Goal: Feedback & Contribution: Submit feedback/report problem

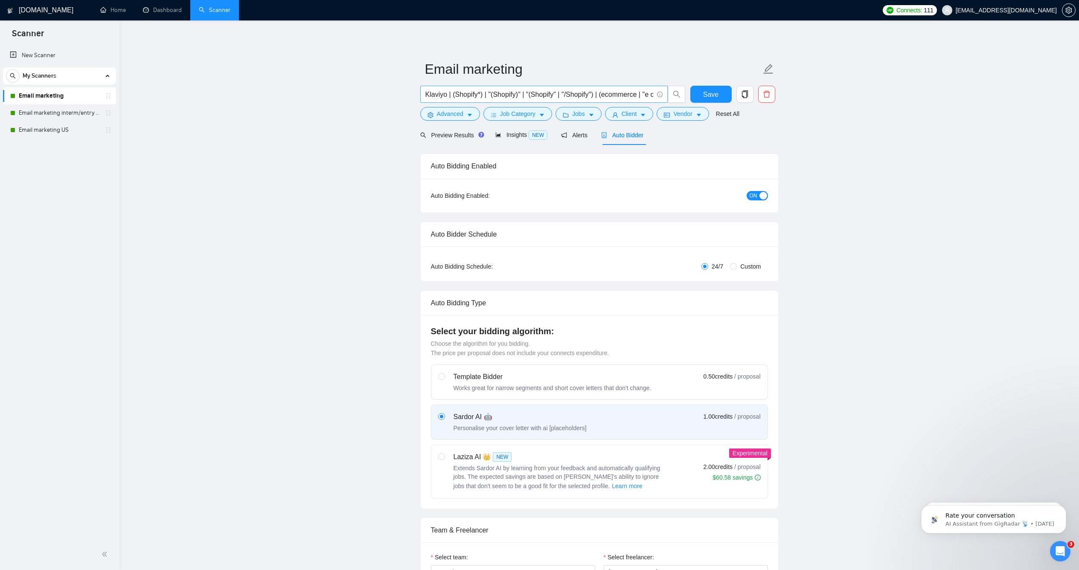
click at [425, 100] on input "Klaviyo | (Shopify*) | "(Shopify)" | "(Shopify" | "/Shopify") | (ecommerce | "e…" at bounding box center [539, 94] width 228 height 11
click at [446, 119] on span "Advanced" at bounding box center [450, 113] width 26 height 9
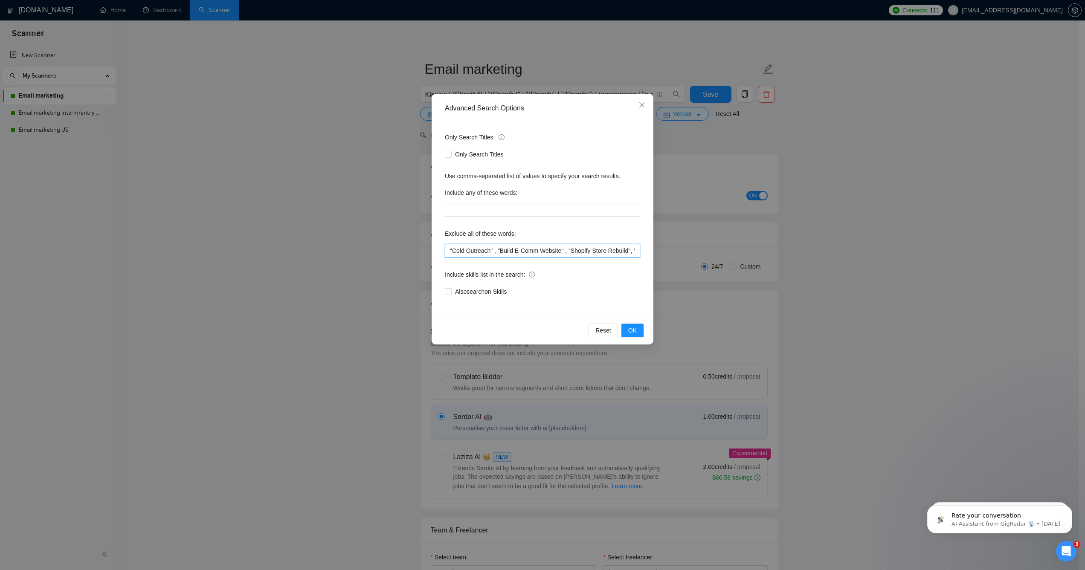
click at [448, 253] on input ""Cold Outreach" , "Build E-Comm Website" , "Shopify Store Rebuild", "Build webs…" at bounding box center [542, 251] width 195 height 14
type input ""VA Needed" , "Cold Outreach" , "Build E-Comm Website" , "Shopify Store Rebuild…"
click at [628, 329] on span "OK" at bounding box center [632, 330] width 9 height 9
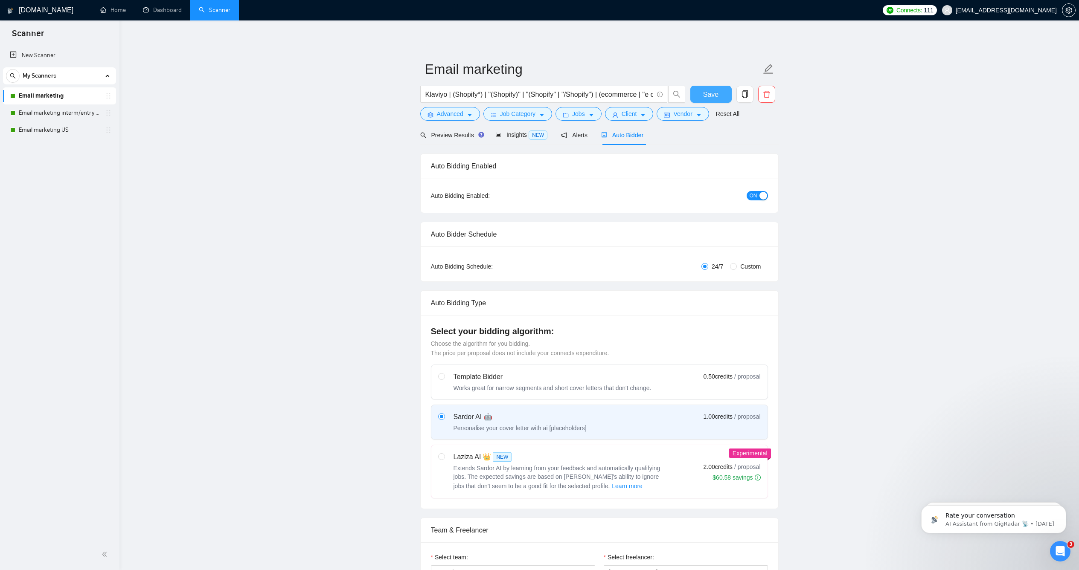
click at [703, 100] on span "Save" at bounding box center [710, 94] width 15 height 11
click at [85, 120] on link "Email marketing interm/entry level" at bounding box center [59, 113] width 81 height 17
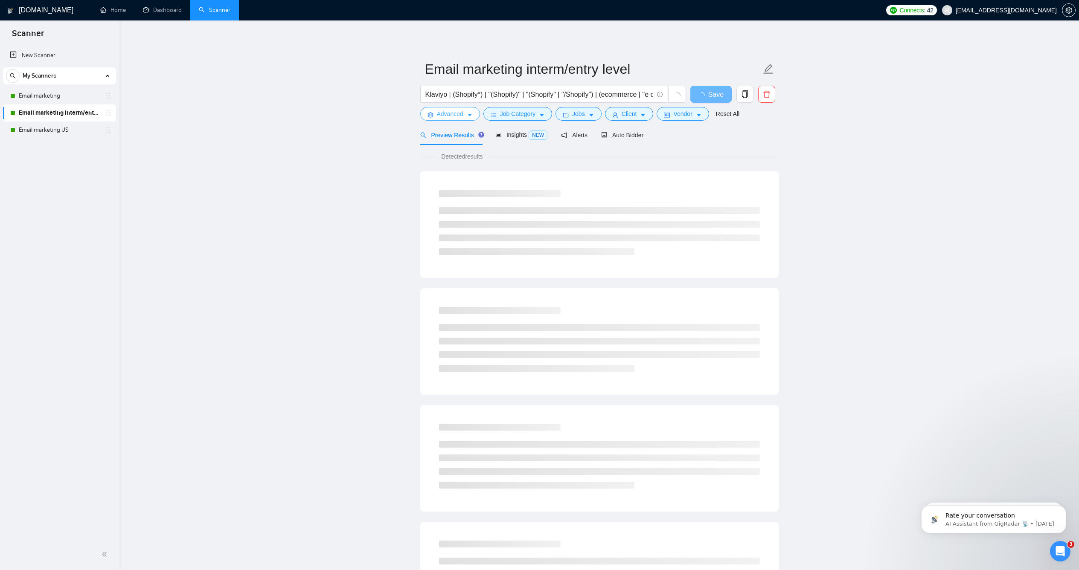
click at [461, 121] on button "Advanced" at bounding box center [450, 114] width 60 height 14
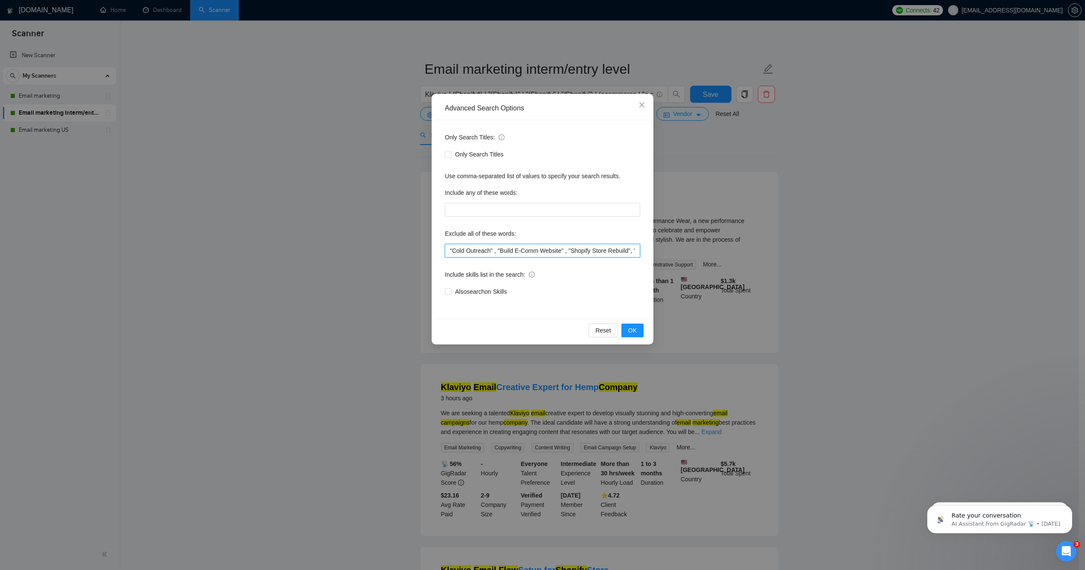
click at [468, 251] on input ""Cold Outreach" , "Build E-Comm Website" , "Shopify Store Rebuild", "Build webs…" at bounding box center [542, 251] width 195 height 14
paste input ""VA Needed" ,"
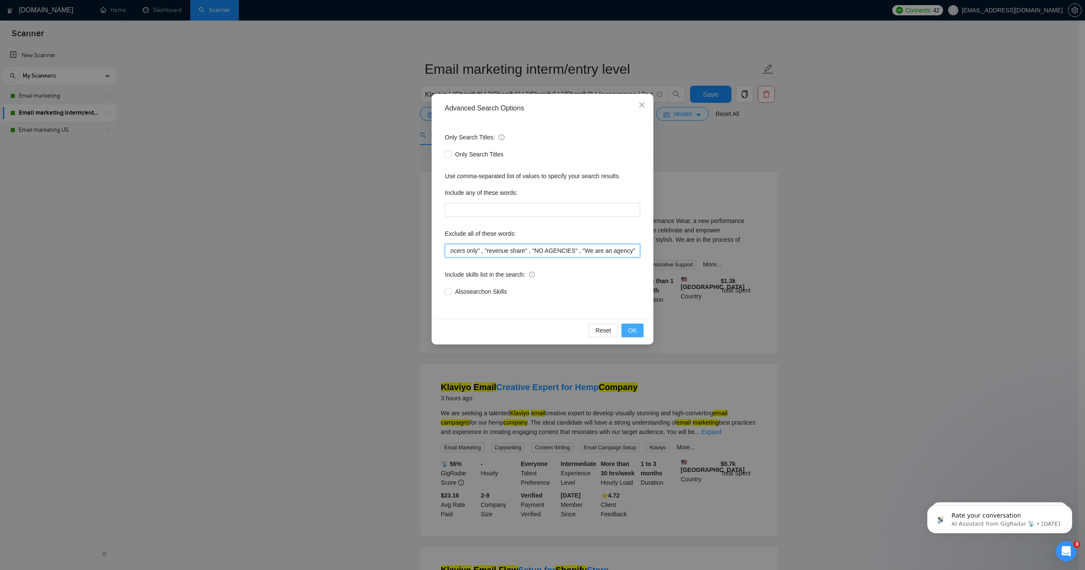
type input ""VA Needed" , "Cold Outreach" , "Build E-Comm Website" , "Shopify Store Rebuild…"
click at [632, 332] on span "OK" at bounding box center [632, 330] width 9 height 9
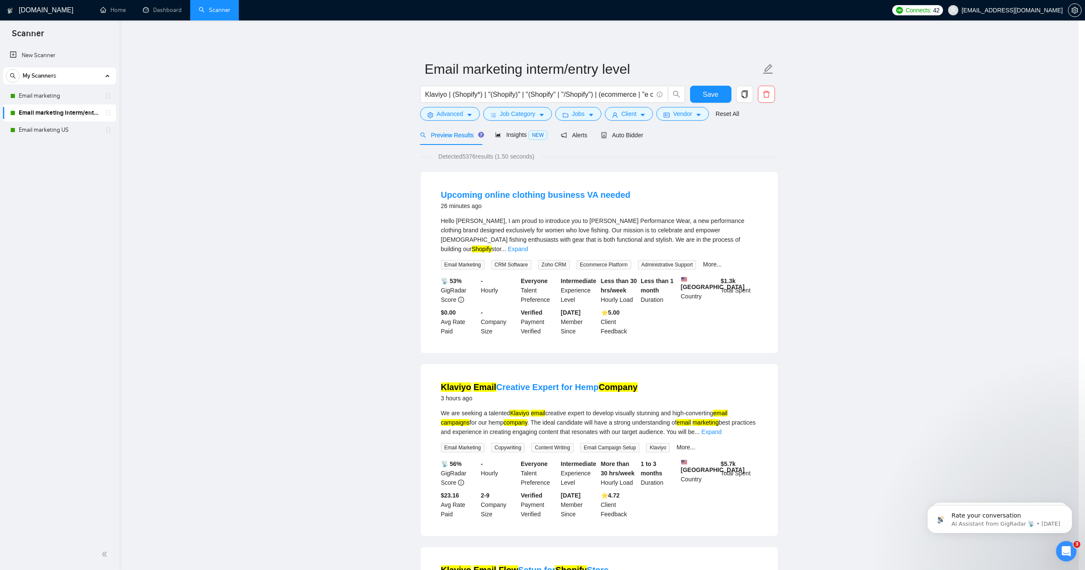
scroll to position [0, 0]
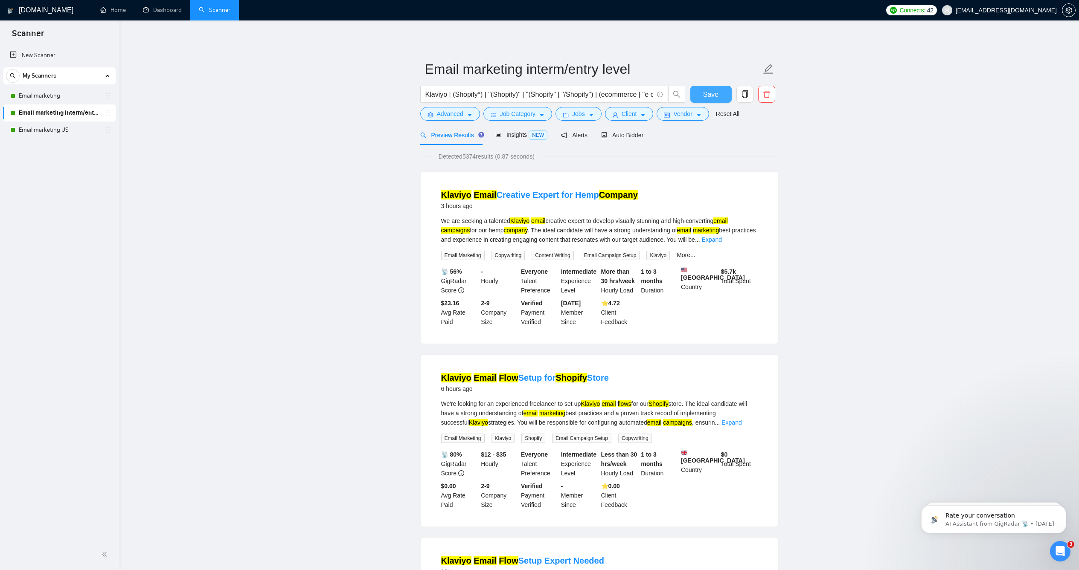
click at [709, 100] on span "Save" at bounding box center [710, 94] width 15 height 11
click at [41, 134] on link "Email marketing US" at bounding box center [59, 130] width 81 height 17
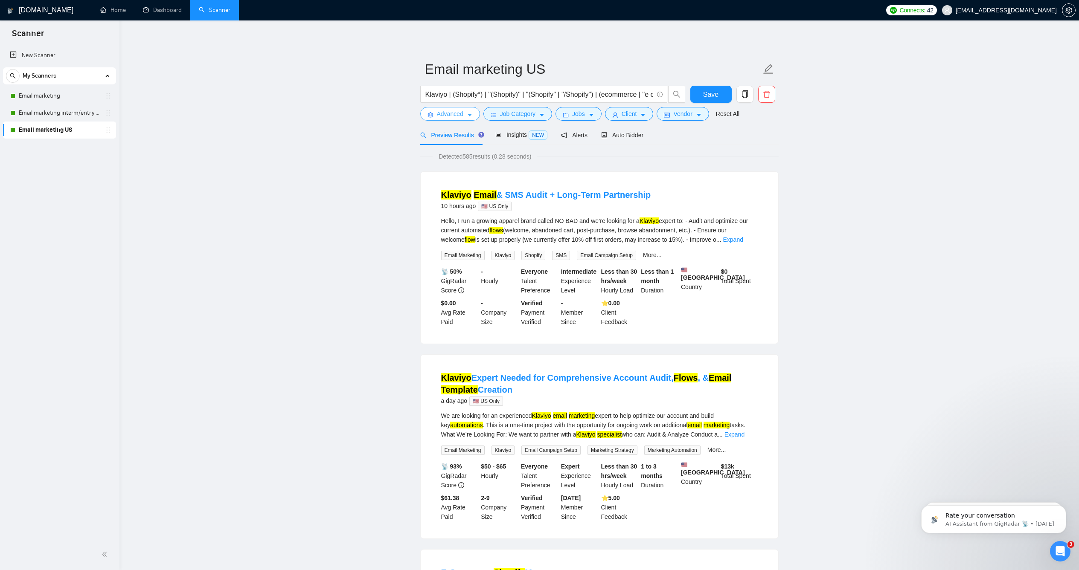
click at [468, 117] on icon "caret-down" at bounding box center [470, 115] width 4 height 3
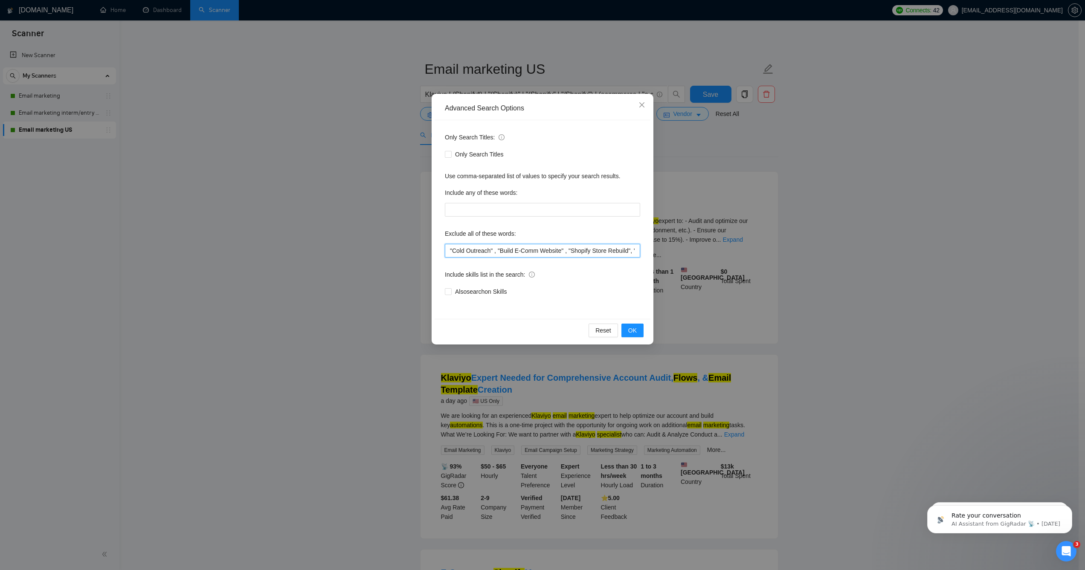
click at [480, 253] on input ""Cold Outreach" , "Build E-Comm Website" , "Shopify Store Rebuild", "Build webs…" at bounding box center [542, 251] width 195 height 14
paste input ""VA Needed" ,"
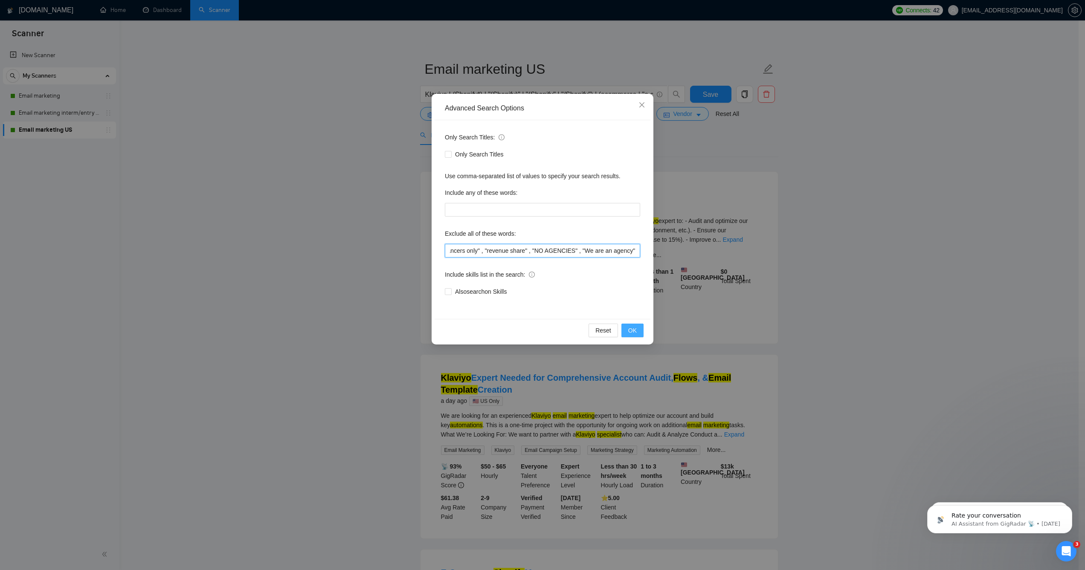
type input ""VA Needed" , "Cold Outreach" , "Build E-Comm Website" , "Shopify Store Rebuild…"
click at [635, 328] on span "OK" at bounding box center [632, 330] width 9 height 9
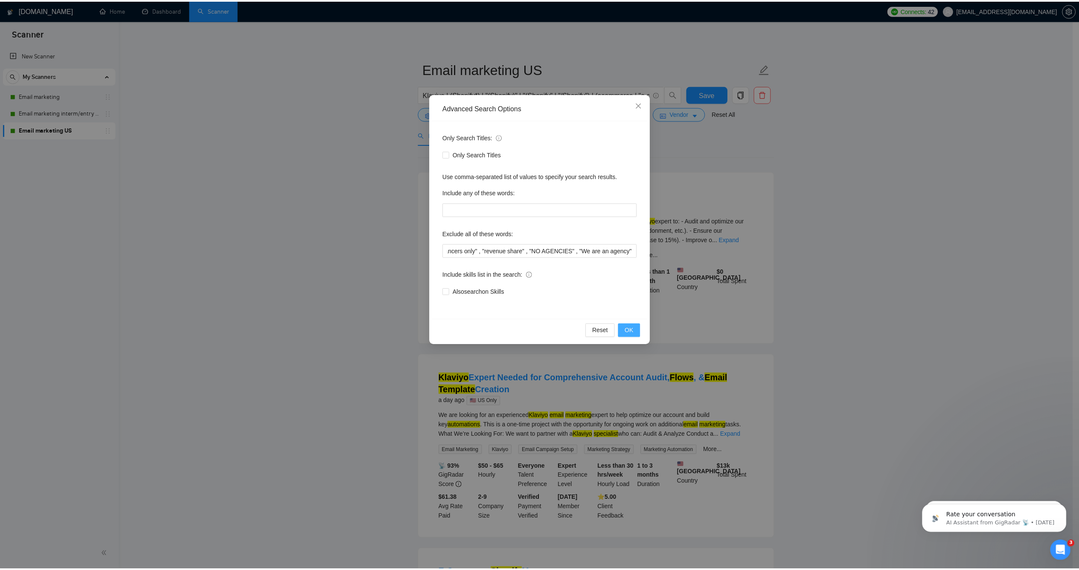
scroll to position [0, 0]
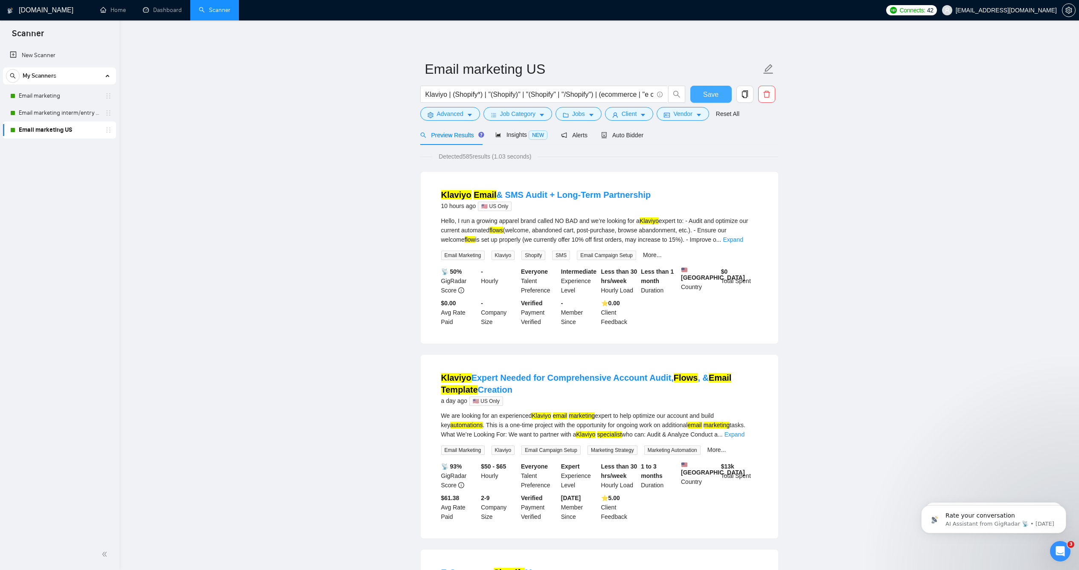
click at [703, 100] on span "Save" at bounding box center [710, 94] width 15 height 11
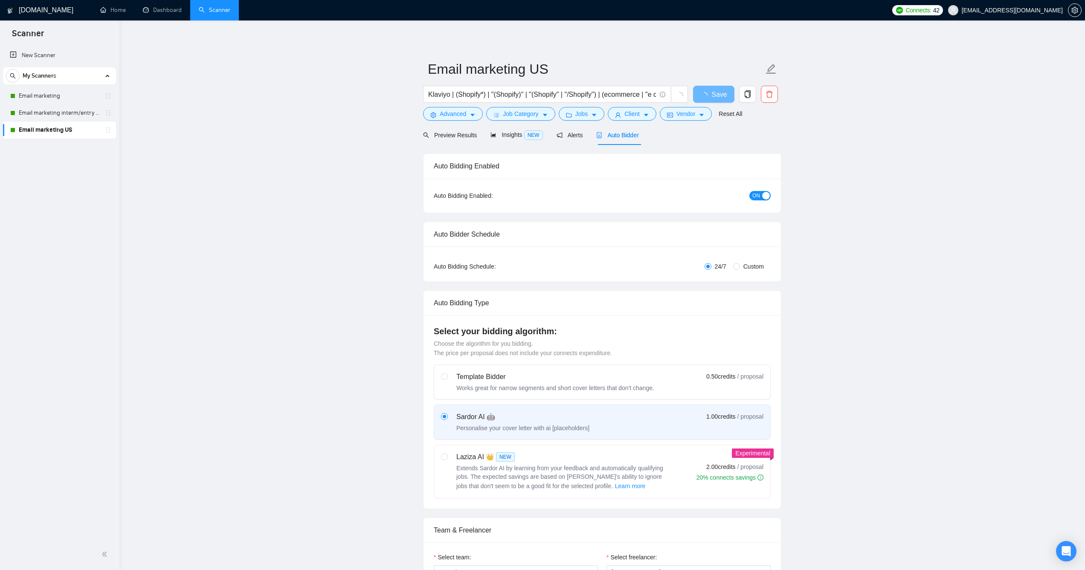
checkbox input "true"
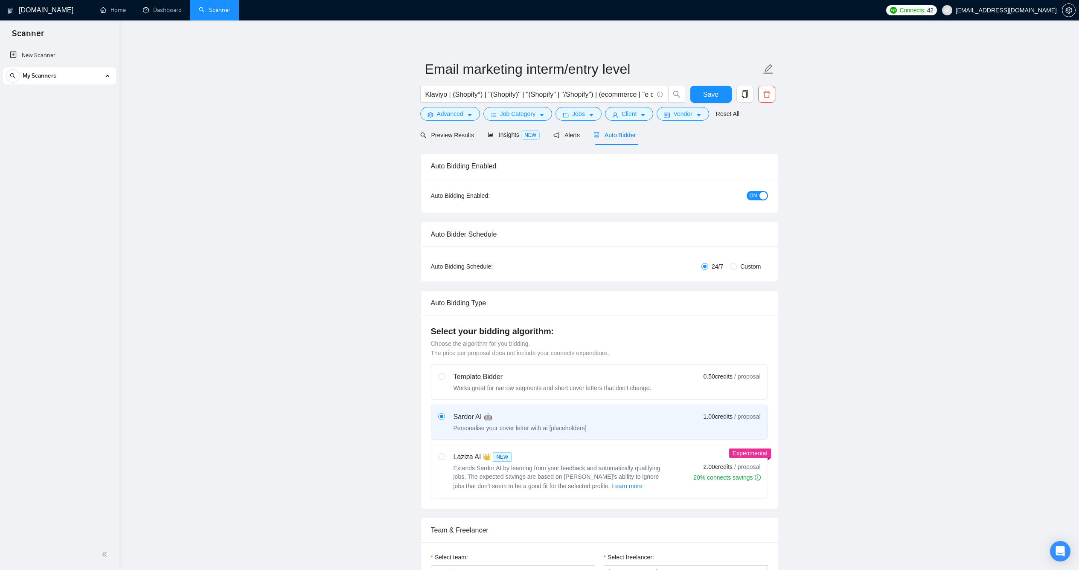
checkbox input "true"
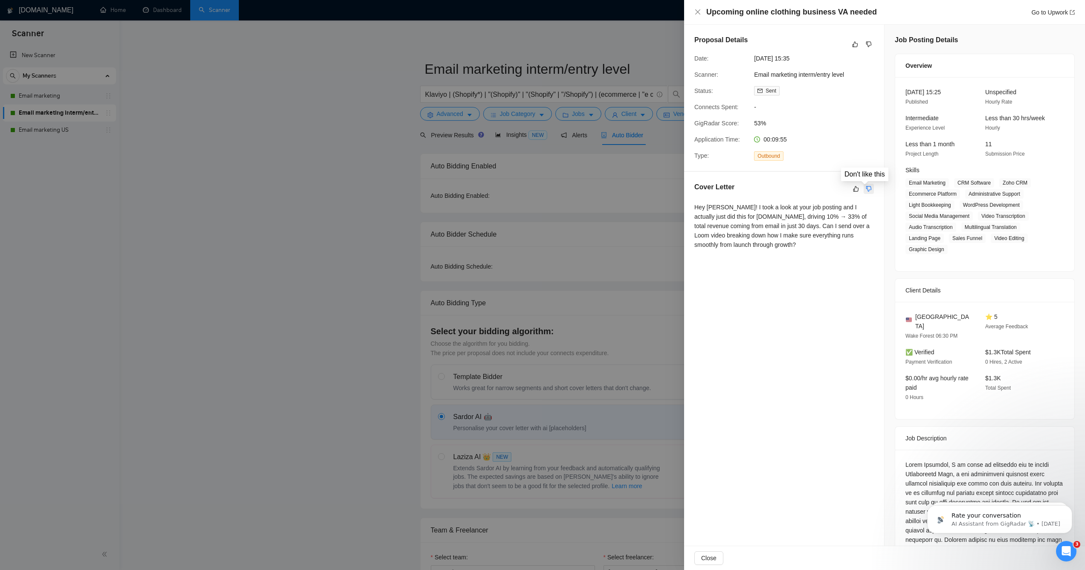
click at [866, 186] on icon "dislike" at bounding box center [869, 189] width 6 height 6
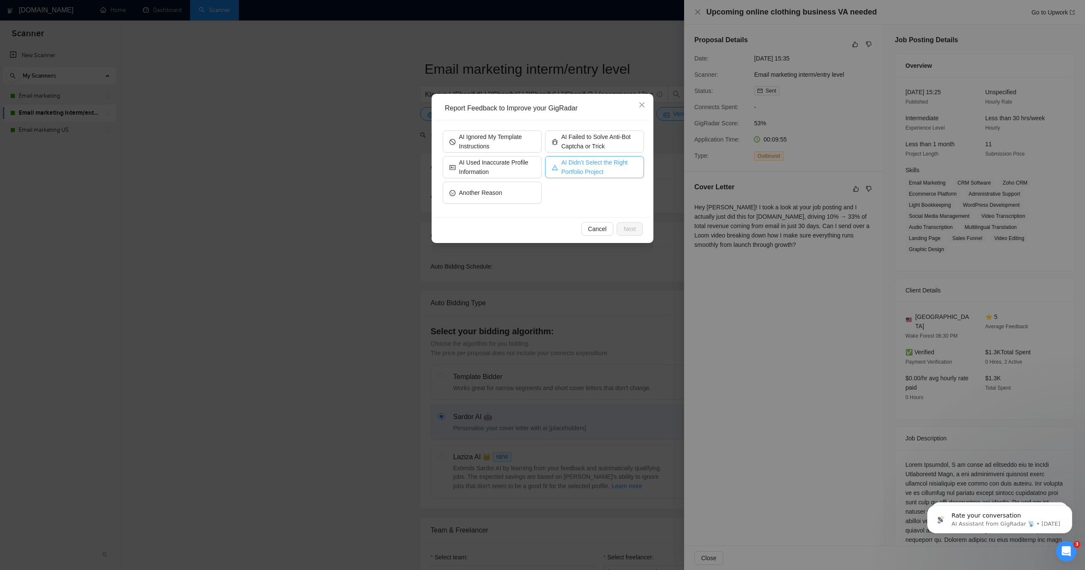
click at [615, 169] on span "AI Didn’t Select the Right Portfolio Project" at bounding box center [599, 167] width 76 height 19
click at [624, 230] on span "Next" at bounding box center [630, 228] width 12 height 9
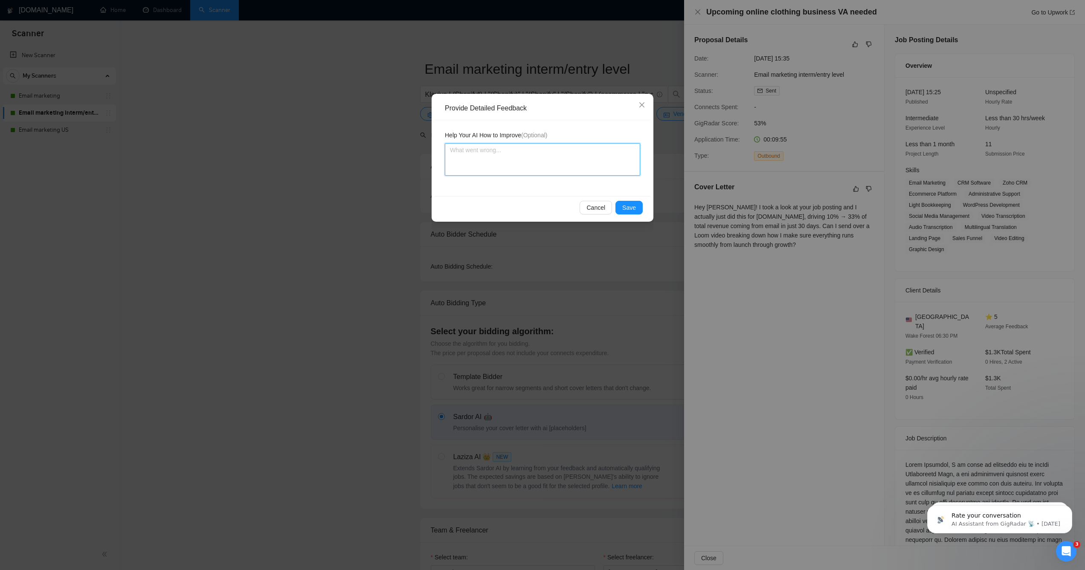
click at [510, 156] on textarea at bounding box center [542, 159] width 195 height 32
type textarea "T"
type textarea "Th"
type textarea "Thi"
type textarea "This"
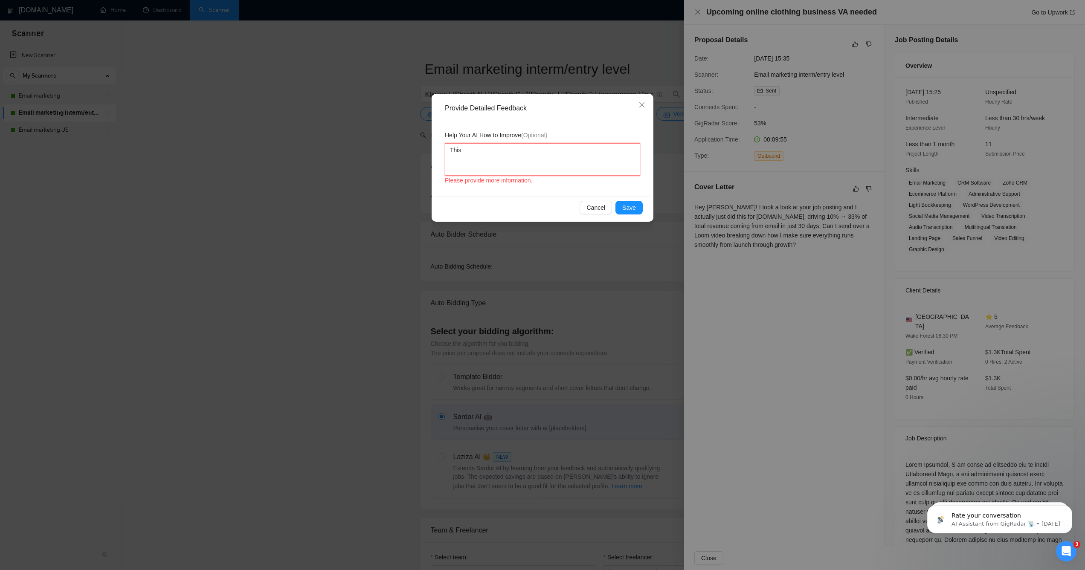
type textarea "This"
type textarea "This p"
type textarea "This po"
type textarea "This pos"
type textarea "This post"
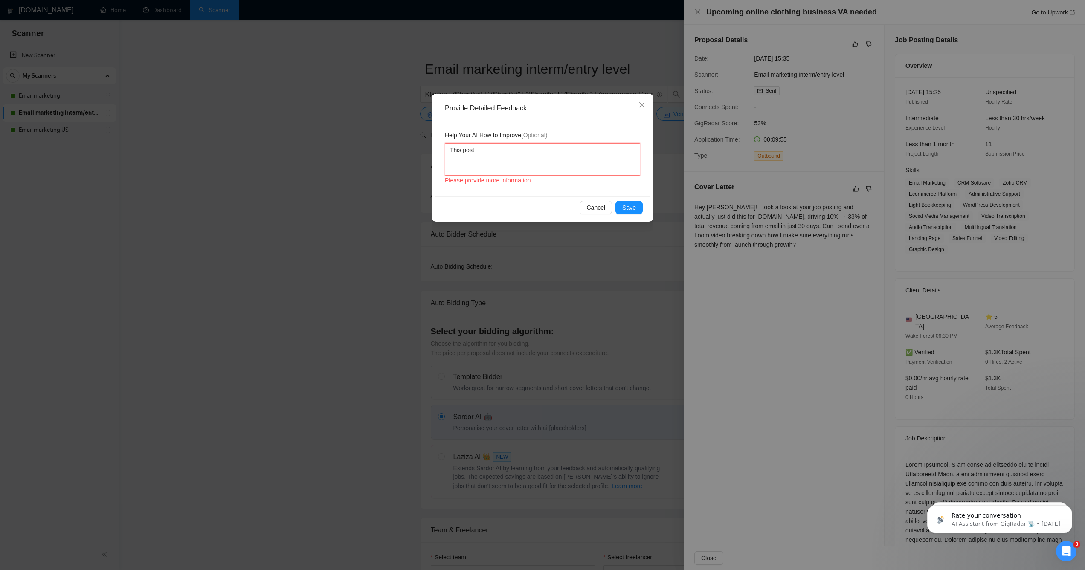
type textarea "This post i"
type textarea "This post is"
type textarea "This post is l"
type textarea "This post is lo"
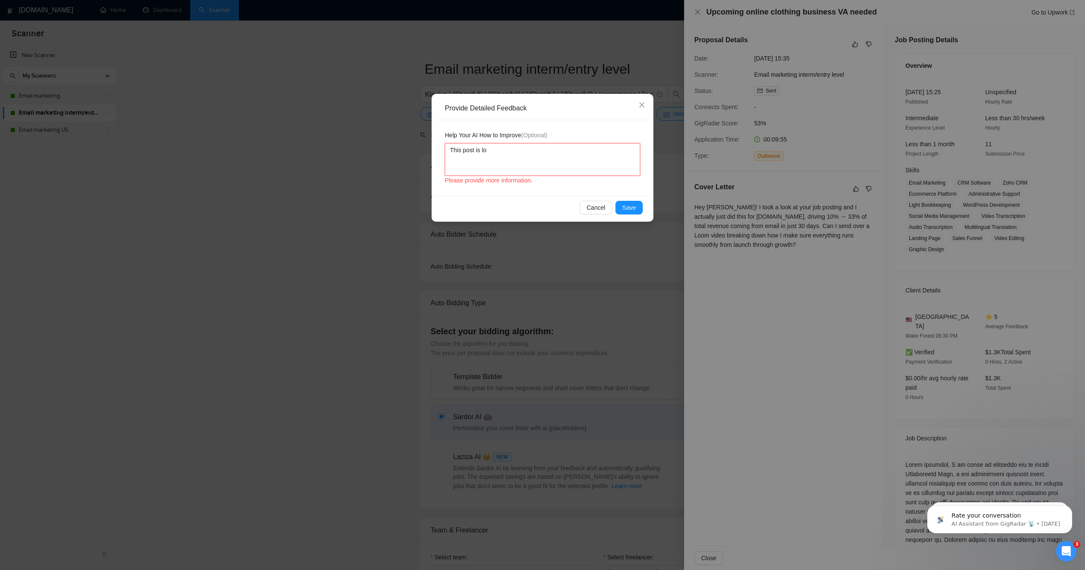
type textarea "This post is loo"
type textarea "This post is look"
type textarea "This post is looki"
type textarea "This post is lookin"
type textarea "This post is looking"
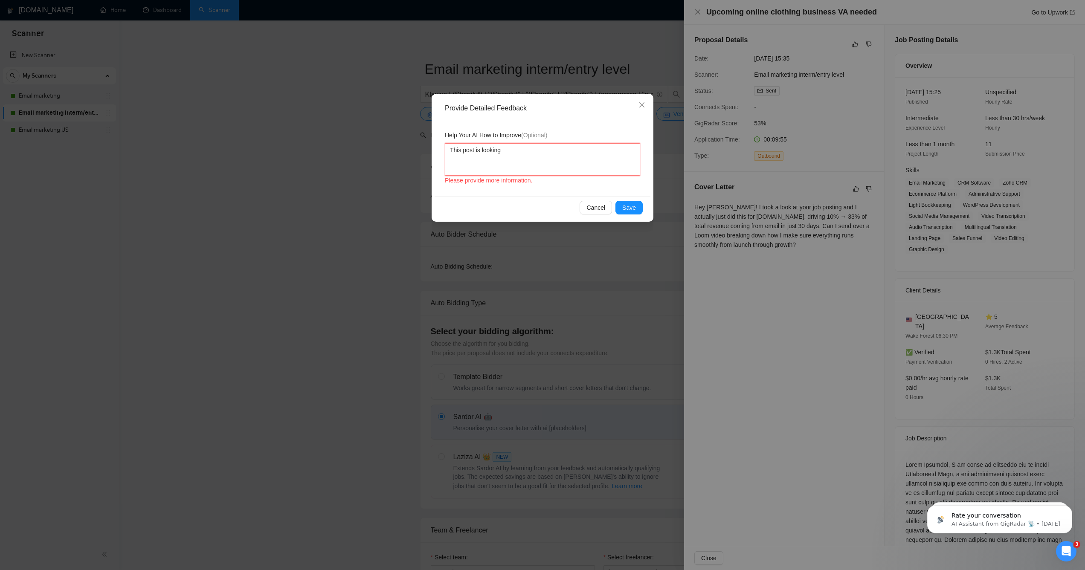
type textarea "This post is looking"
type textarea "This post is looking f"
type textarea "This post is looking fo"
type textarea "This post is looking for"
type textarea "This post is looking for a"
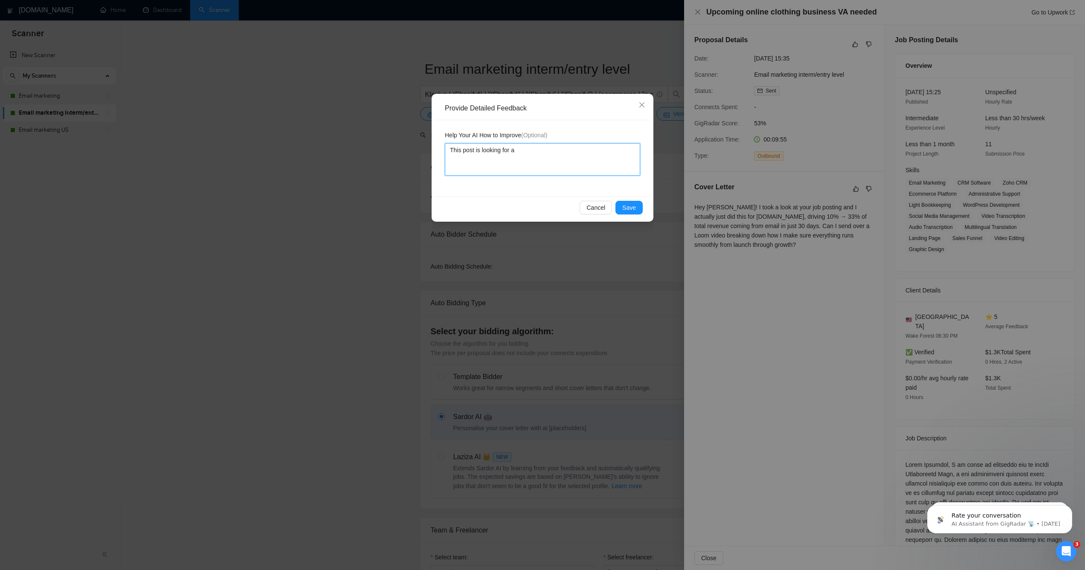
type textarea "This post is looking for a"
type textarea "This post is looking for a V"
type textarea "This post is looking for a VA"
type textarea "This post is looking for a V"
type textarea "This post is looking for a Vi"
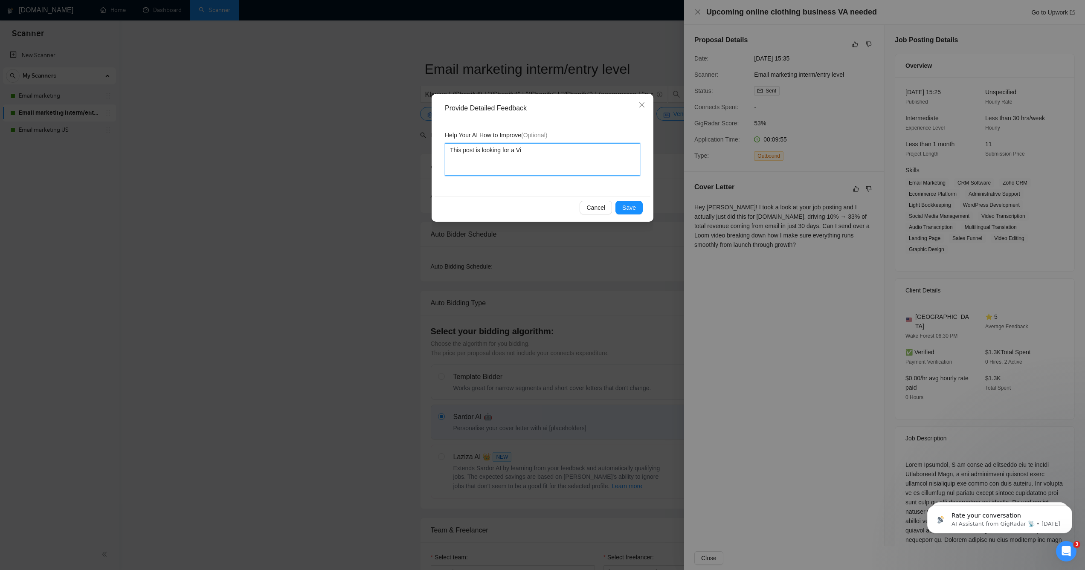
type textarea "This post is looking for a Vir"
type textarea "This post is looking for a Virt"
type textarea "This post is looking for a Virtu"
type textarea "This post is looking for a Virtua"
type textarea "This post is looking for a Virtual"
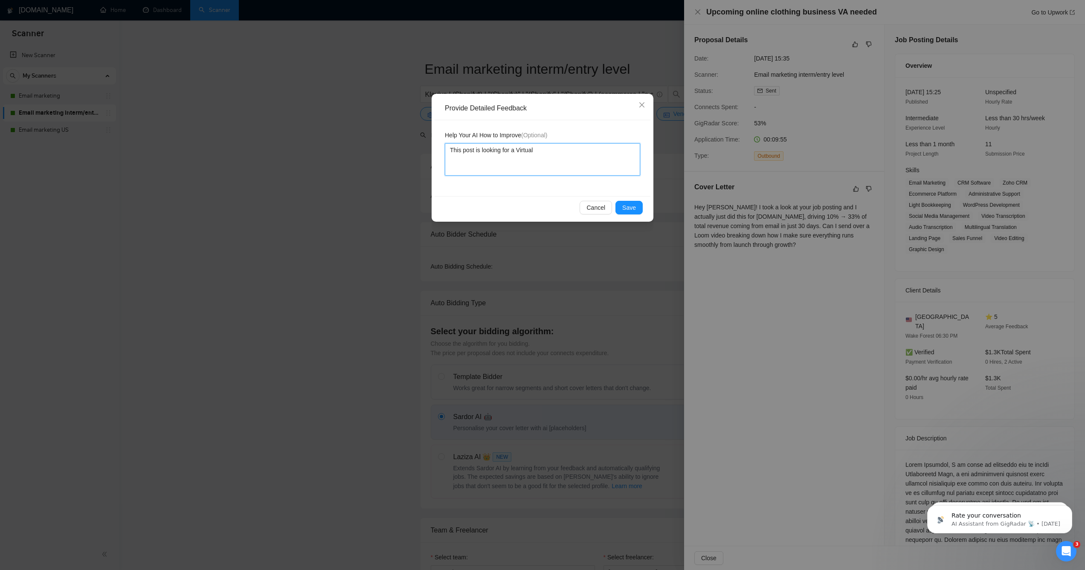
type textarea "This post is looking for a Virtual"
type textarea "This post is looking for a Virtual A"
type textarea "This post is looking for a Virtual As"
type textarea "This post is looking for a Virtual Ass"
type textarea "This post is looking for a Virtual Assi"
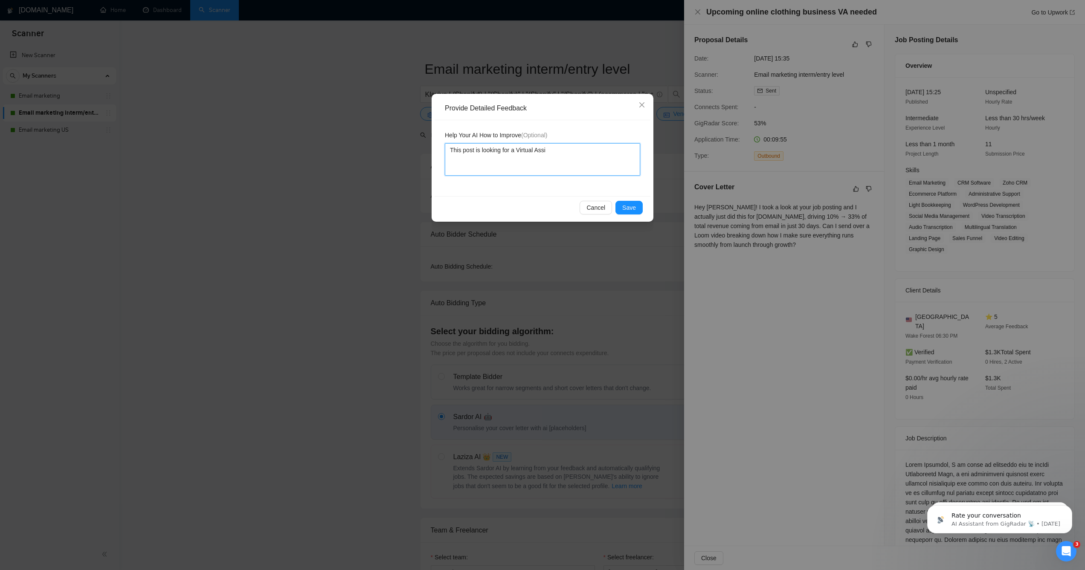
type textarea "This post is looking for a Virtual Assis"
type textarea "This post is looking for a Virtual Assista"
type textarea "This post is looking for a Virtual Assistant"
type textarea "This post is looking for a Virtual Assistant o"
type textarea "This post is looking for a Virtual Assistant ot"
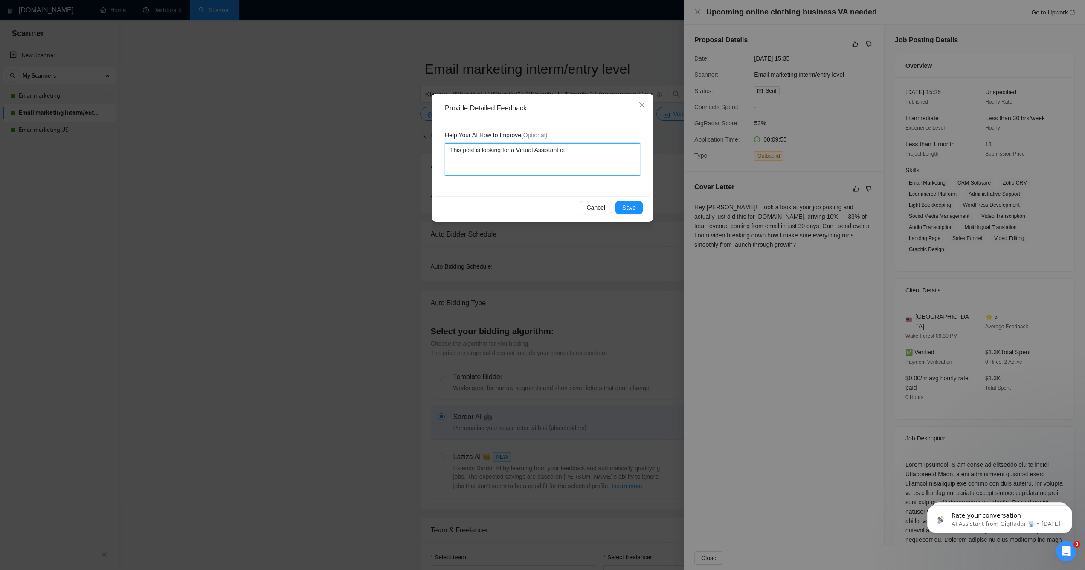
type textarea "This post is looking for a Virtual Assistant ot"
type textarea "This post is looking for a Virtual Assistant ot d"
type textarea "This post is looking for a Virtual Assistant ot do"
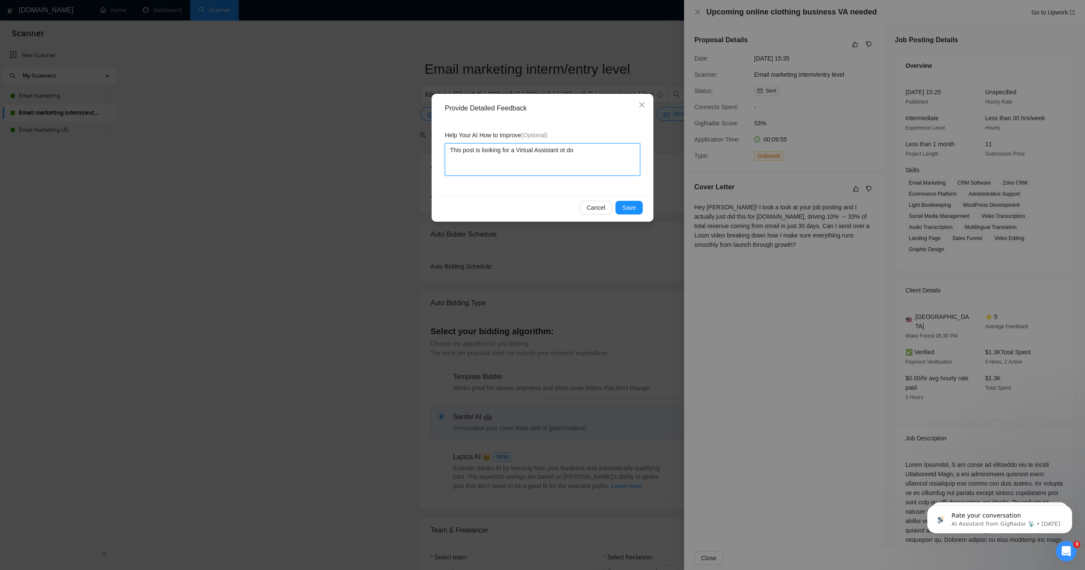
type textarea "This post is looking for a Virtual Assistant ot d"
type textarea "This post is looking for a Virtual Assistant ot"
type textarea "This post is looking for a Virtual Assistant o"
type textarea "This post is looking for a Virtual Assistant"
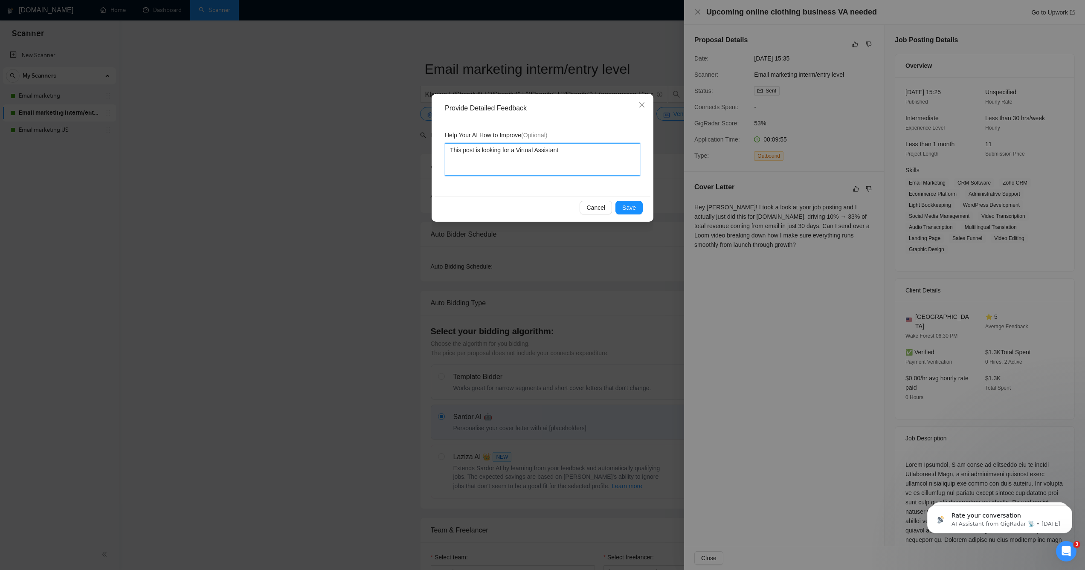
type textarea "This post is looking for a Virtual Assistant"
type textarea "This post is looking for a Virtual Assistant t"
type textarea "This post is looking for a Virtual Assistant to"
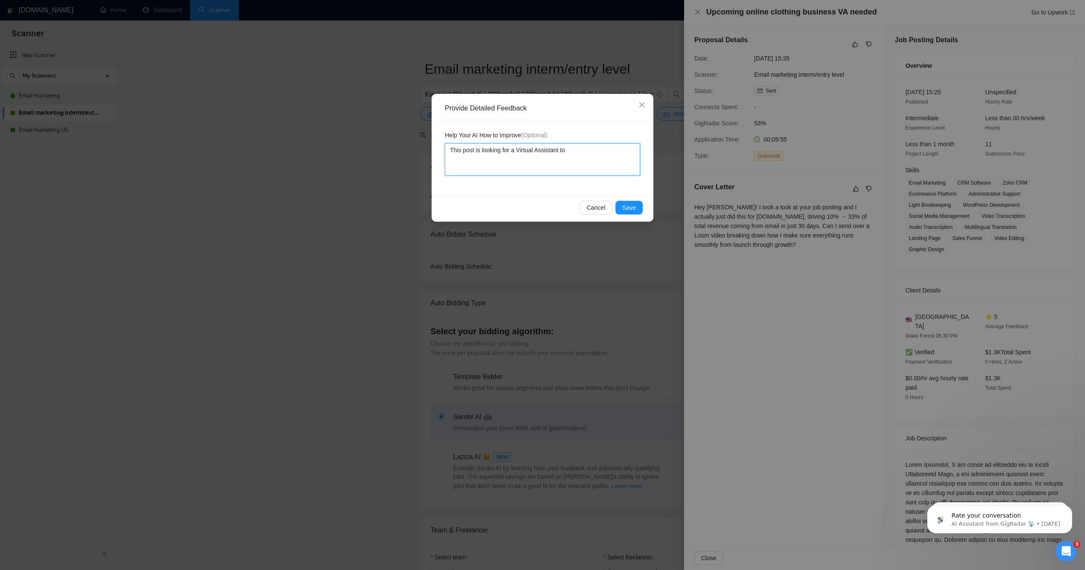
type textarea "This post is looking for a Virtual Assistant to d"
type textarea "This post is looking for a Virtual Assistant to do"
type textarea "This post is looking for a Virtual Assistant to do a"
type textarea "This post is looking for a Virtual Assistant to do a l"
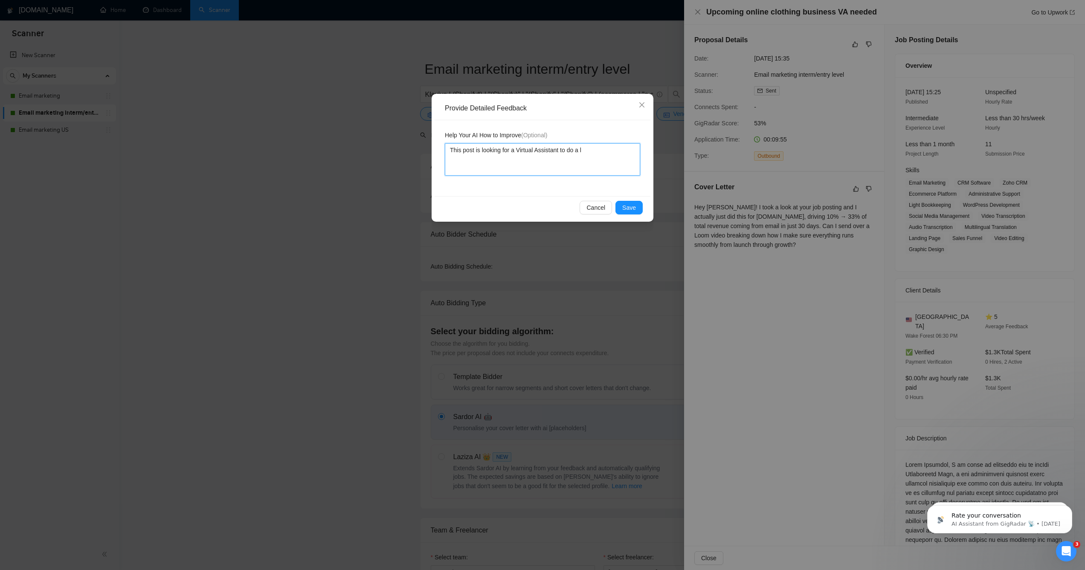
type textarea "This post is looking for a Virtual Assistant to do a lo"
type textarea "This post is looking for a Virtual Assistant to do a lot"
type textarea "This post is looking for a Virtual Assistant to do a lot of"
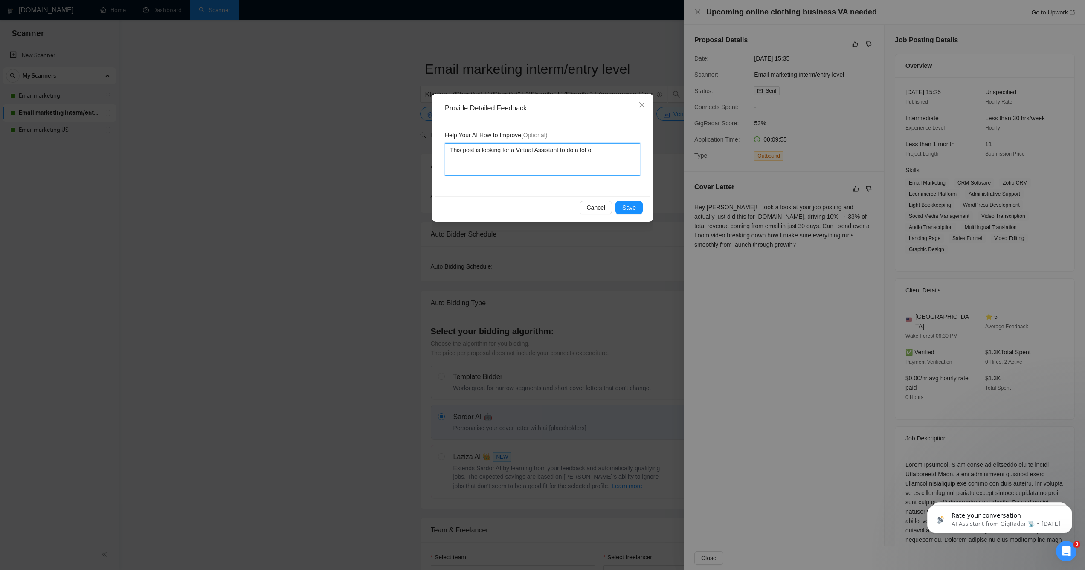
type textarea "This post is looking for a Virtual Assistant to do a lot of m"
type textarea "This post is looking for a Virtual Assistant to do a lot of me"
type textarea "This post is looking for a Virtual Assistant to do a lot of med"
type textarea "This post is looking for a Virtual Assistant to do a lot of medi"
type textarea "This post is looking for a Virtual Assistant to do a lot of media"
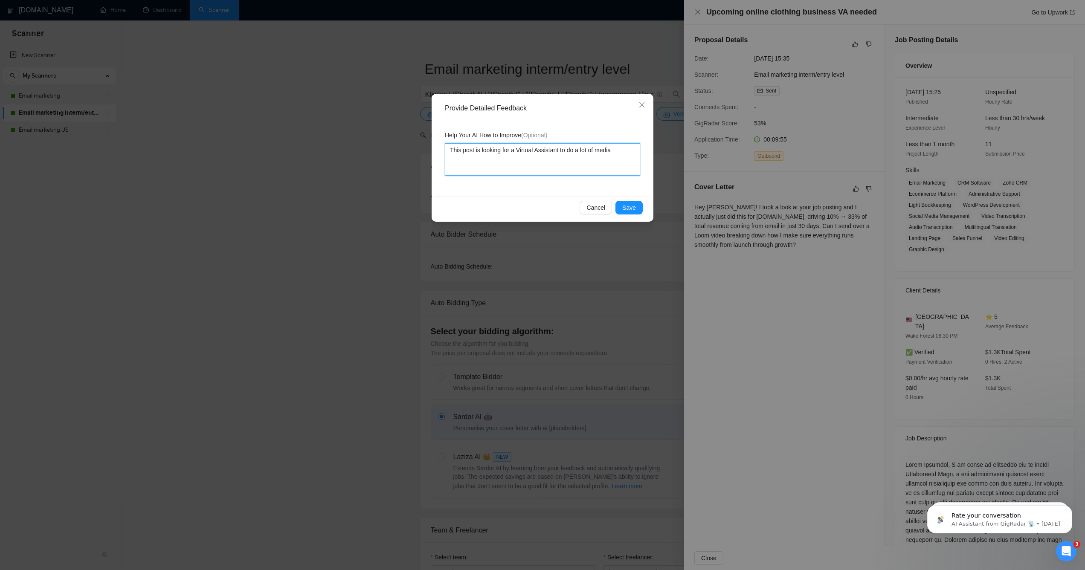
type textarea "This post is looking for a Virtual Assistant to do a lot of medial"
type textarea "This post is looking for a Virtual Assistant to do a lot of medial t"
type textarea "This post is looking for a Virtual Assistant to do a lot of medial ta"
type textarea "This post is looking for a Virtual Assistant to do a lot of medial tas"
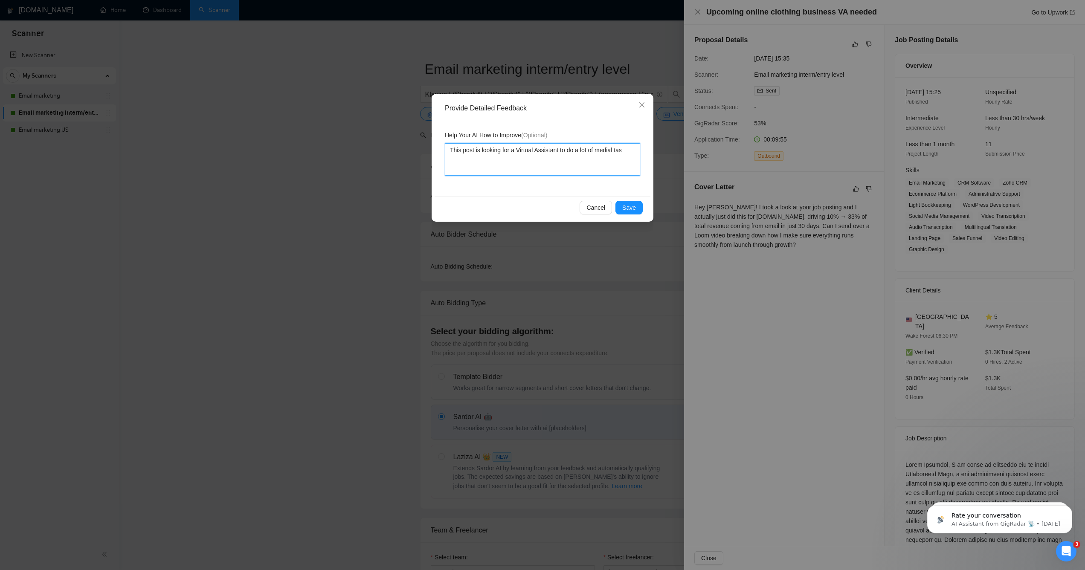
type textarea "This post is looking for a Virtual Assistant to do a lot of medial task"
type textarea "This post is looking for a Virtual Assistant to do a lot of medial tasks"
type textarea "This post is looking for a Virtual Assistant to do a lot of medial tasks n"
type textarea "This post is looking for a Virtual Assistant to do a lot of medial tasks no"
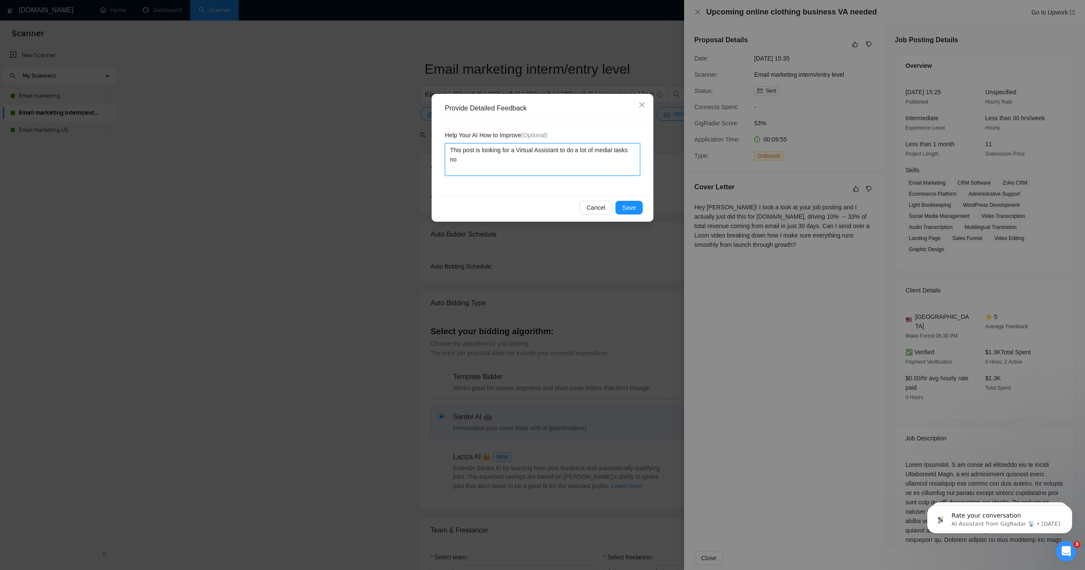
type textarea "This post is looking for a Virtual Assistant to do a lot of medial tasks not"
type textarea "This post is looking for a Virtual Assistant to do a lot of medial tasks not j"
type textarea "This post is looking for a Virtual Assistant to do a lot of medial tasks not ju"
type textarea "This post is looking for a Virtual Assistant to do a lot of medial tasks not jus"
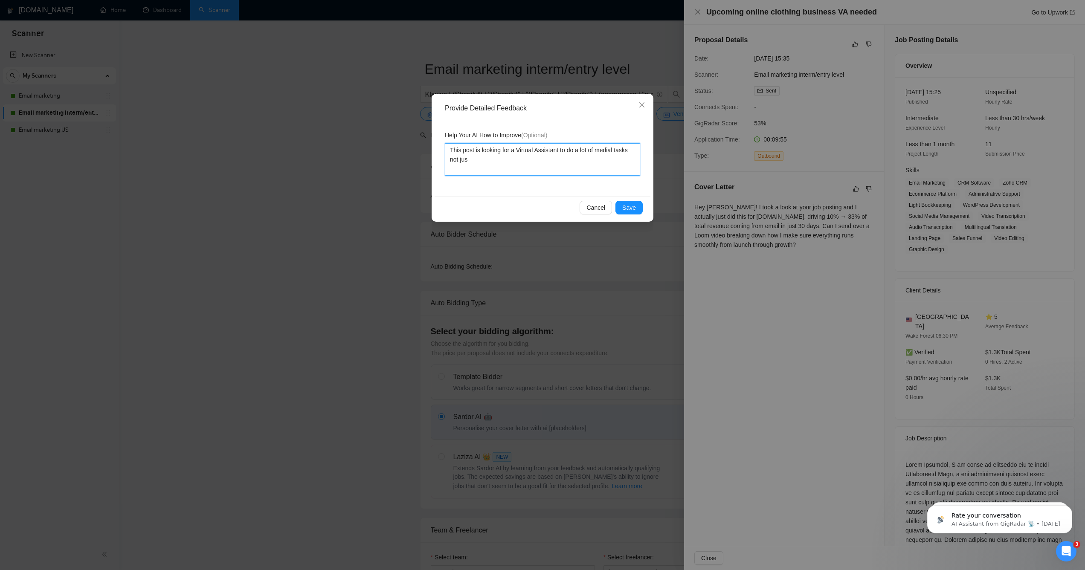
type textarea "This post is looking for a Virtual Assistant to do a lot of medial tasks not ju…"
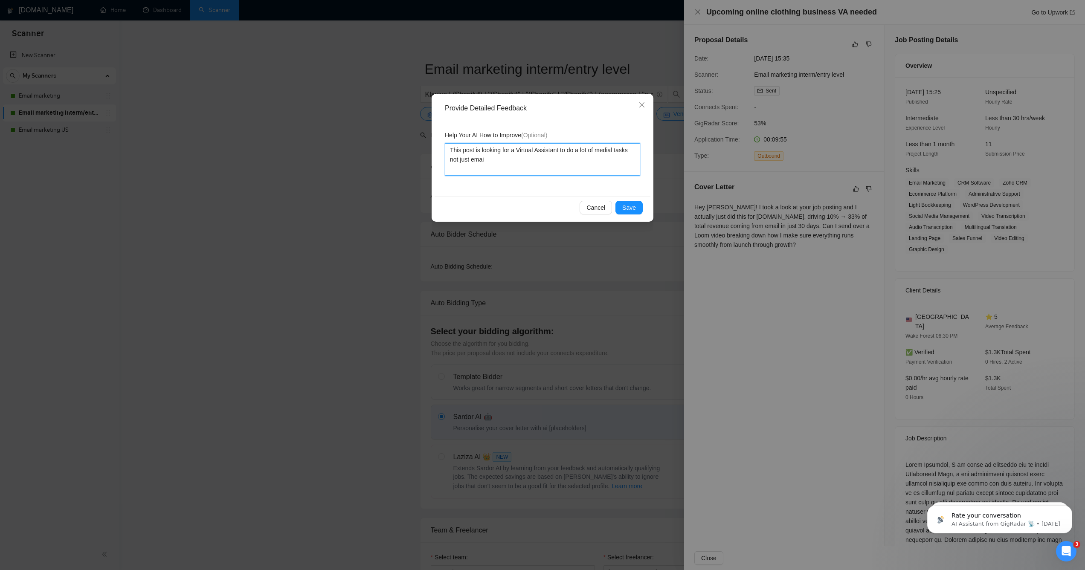
type textarea "This post is looking for a Virtual Assistant to do a lot of medial tasks not ju…"
click at [636, 213] on button "Save" at bounding box center [629, 208] width 27 height 14
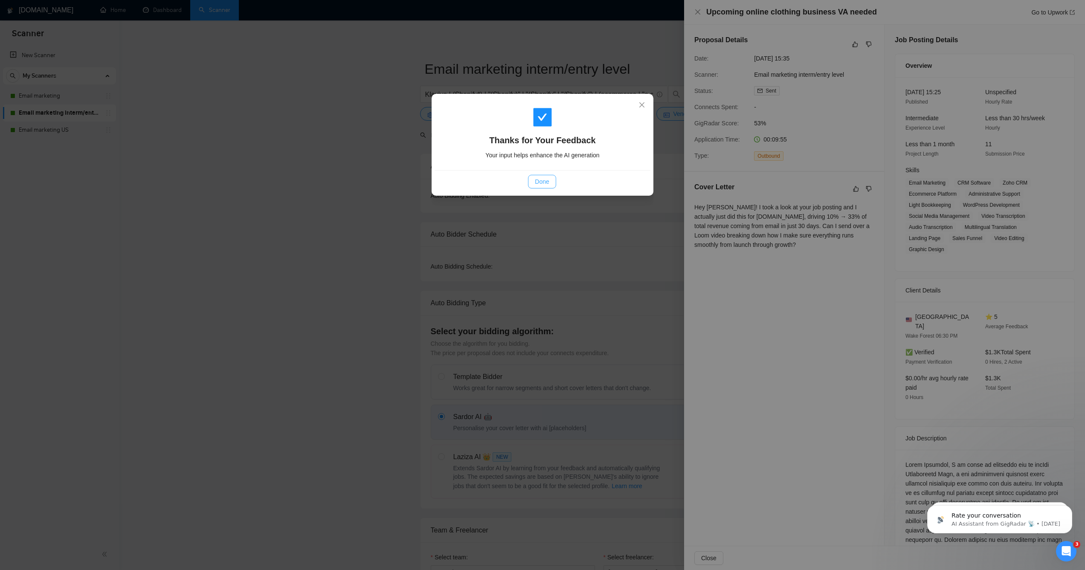
click at [535, 183] on span "Done" at bounding box center [542, 181] width 14 height 9
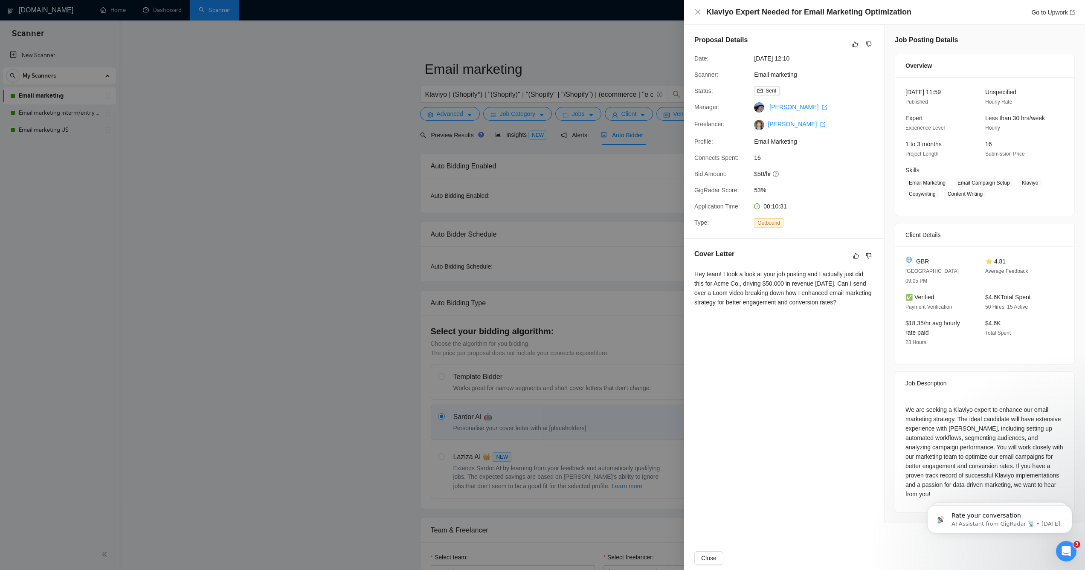
click at [1031, 16] on div "Go to Upwork" at bounding box center [1053, 12] width 44 height 9
click at [1031, 12] on link "Go to Upwork" at bounding box center [1053, 12] width 44 height 7
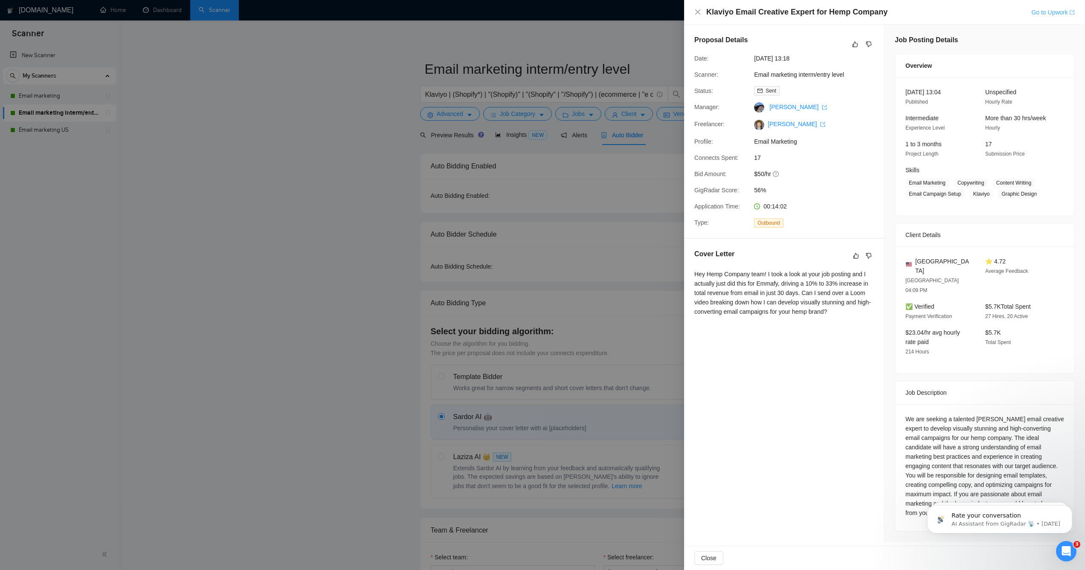
click at [1038, 15] on link "Go to Upwork" at bounding box center [1053, 12] width 44 height 7
click at [830, 262] on div "Cover Letter" at bounding box center [784, 256] width 180 height 14
click at [870, 256] on icon "dislike" at bounding box center [869, 256] width 6 height 6
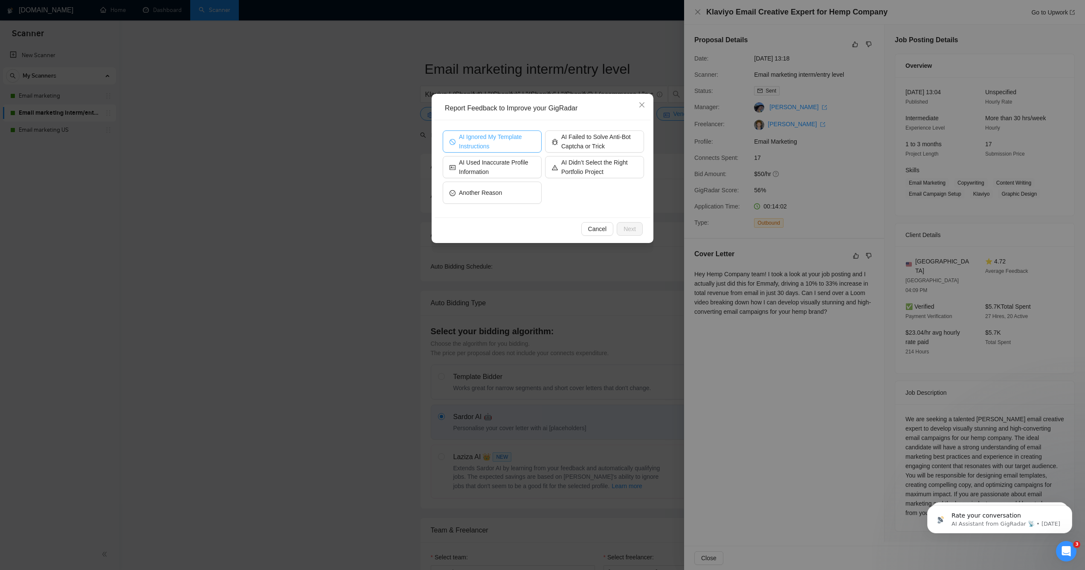
click at [508, 148] on span "AI Ignored My Template Instructions" at bounding box center [497, 141] width 76 height 19
click at [624, 231] on span "Next" at bounding box center [630, 228] width 12 height 9
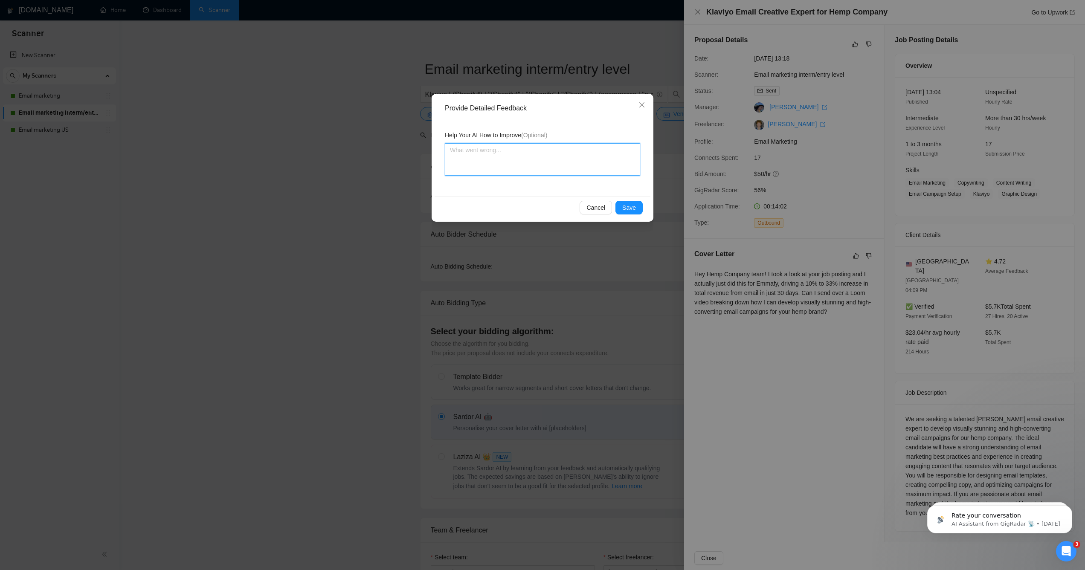
click at [520, 174] on textarea at bounding box center [542, 159] width 195 height 32
type textarea "N"
type textarea "Ne"
type textarea "Nee"
type textarea "Need"
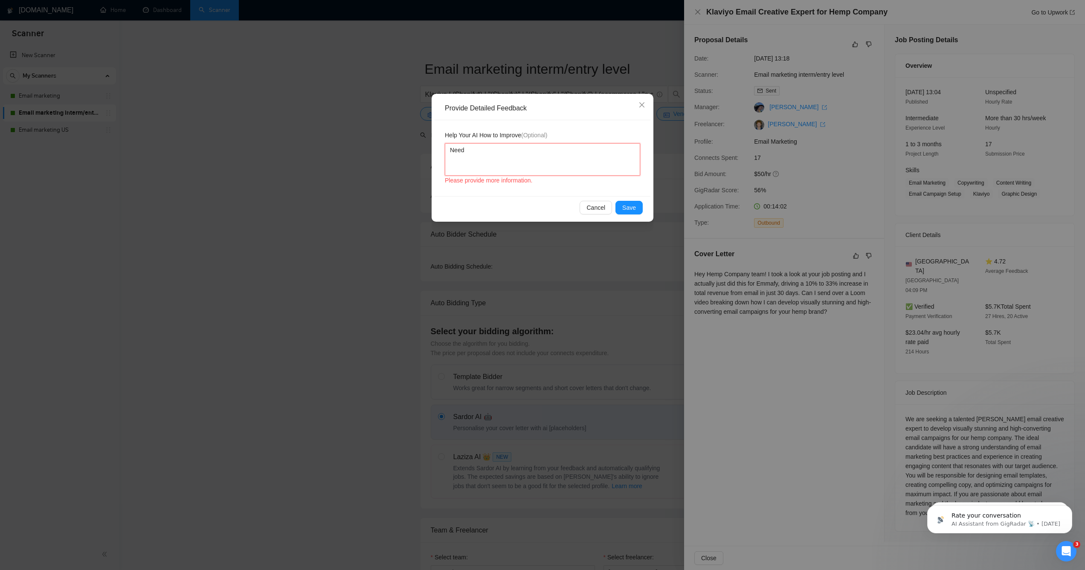
type textarea "Needs"
type textarea "Needs t"
type textarea "Needs to"
type textarea "Needs tos"
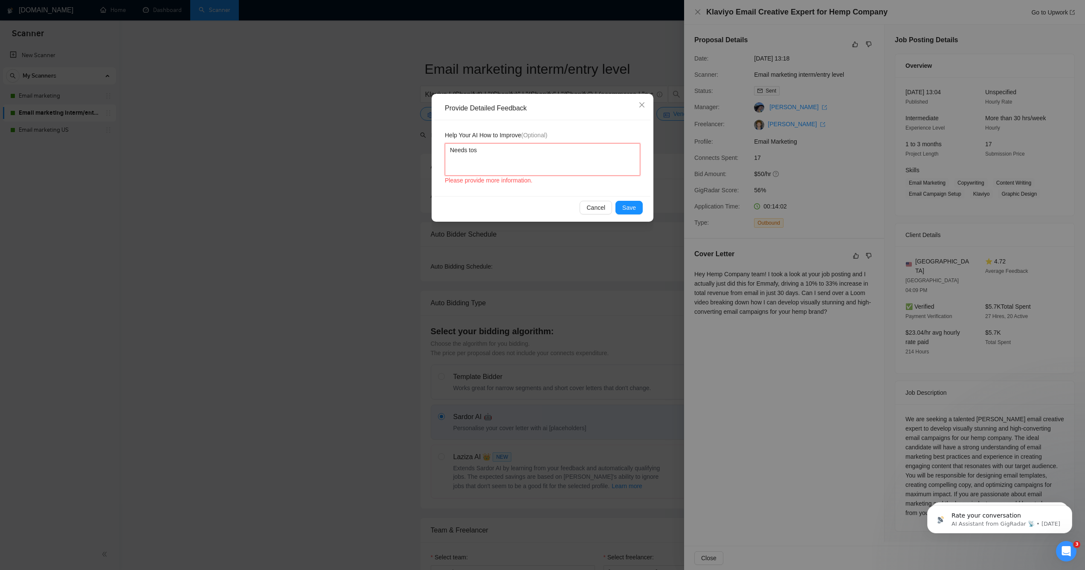
type textarea "Needs tosp"
type textarea "Needs tos"
type textarea "Needs to"
type textarea "Needs to s"
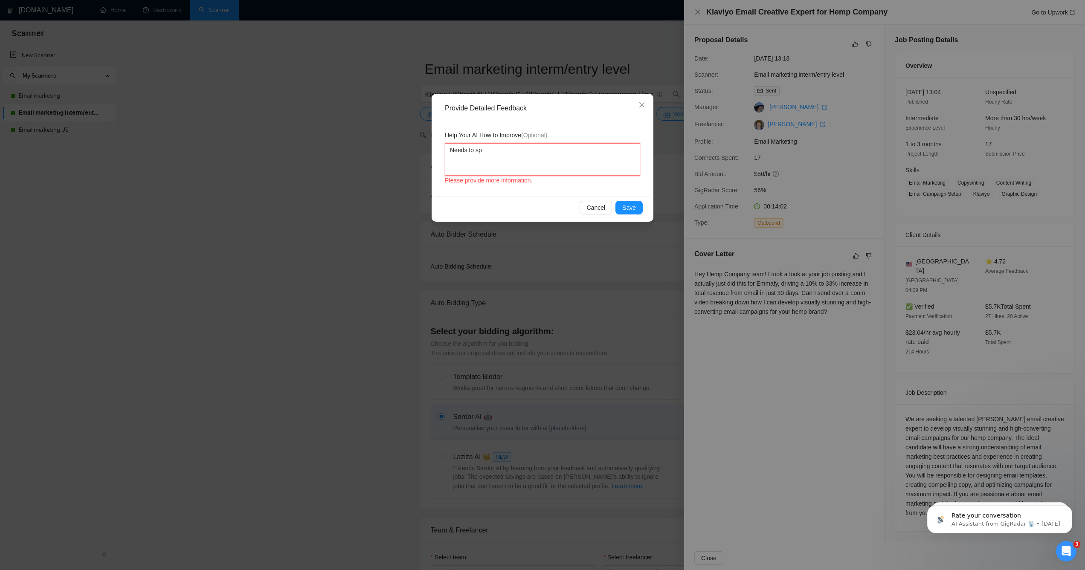
type textarea "Needs to spe"
type textarea "Needs to spec"
type textarea "Needs to specif"
type textarea "Needs to specifi"
type textarea "Needs to specific"
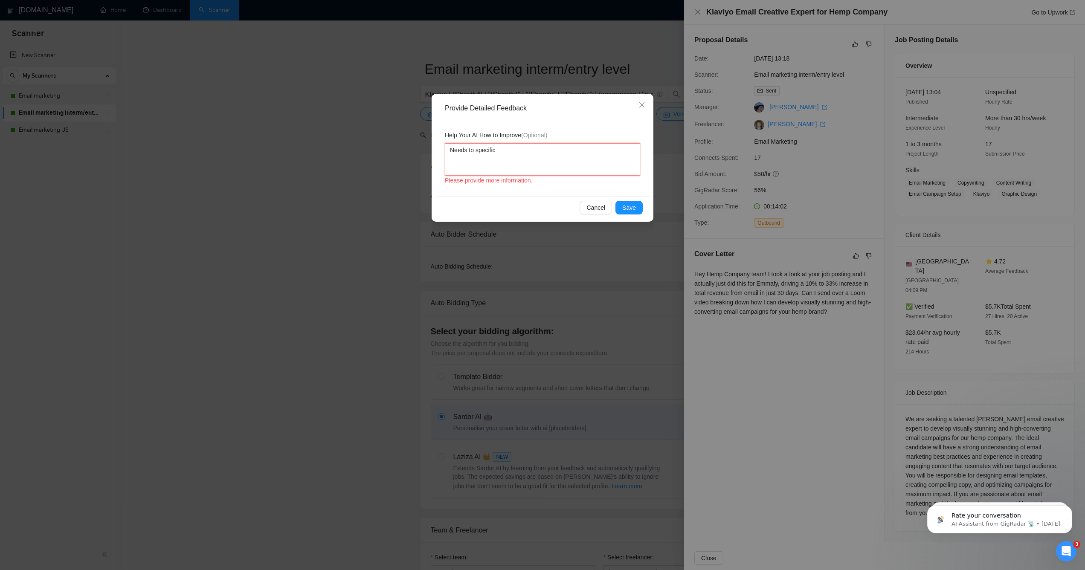
type textarea "Needs to specifica"
type textarea "Needs to specifical"
type textarea "Needs to specificall"
type textarea "Needs to specifically"
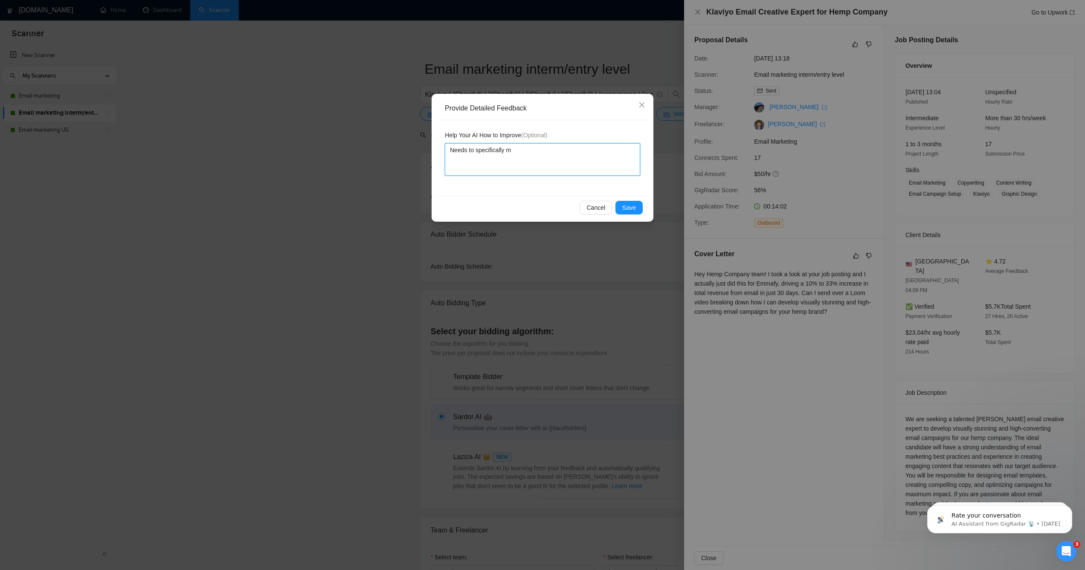
type textarea "Needs to specifically me"
type textarea "Needs to specifically ment"
type textarea "Needs to specifically menti"
type textarea "Needs to specifically mentio"
type textarea "Needs to specifically mention"
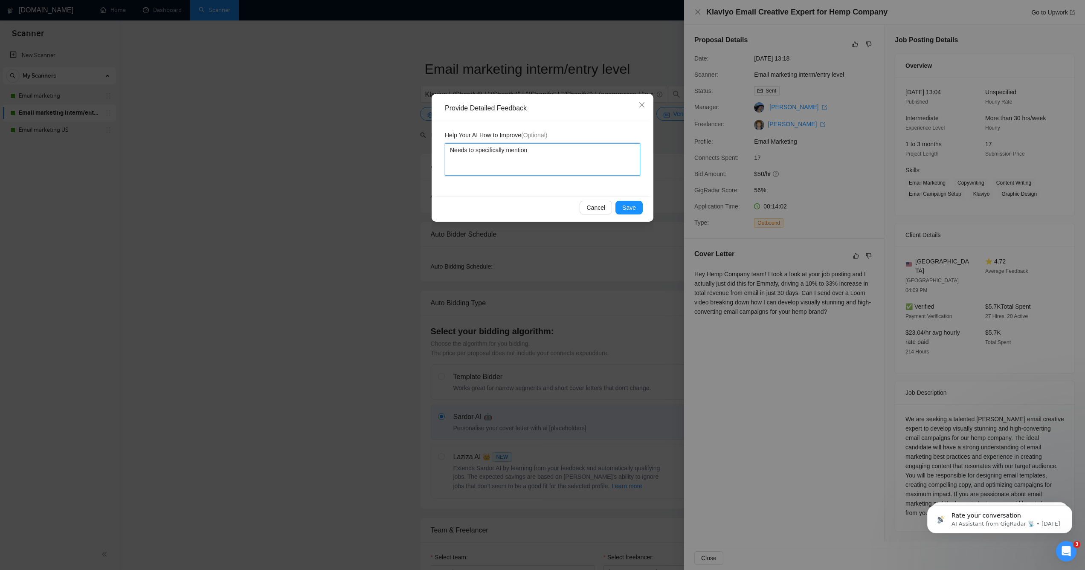
type textarea "Needs to specifically mention"
type textarea "Needs to specifically mention a"
type textarea "Needs to specifically mention a $"
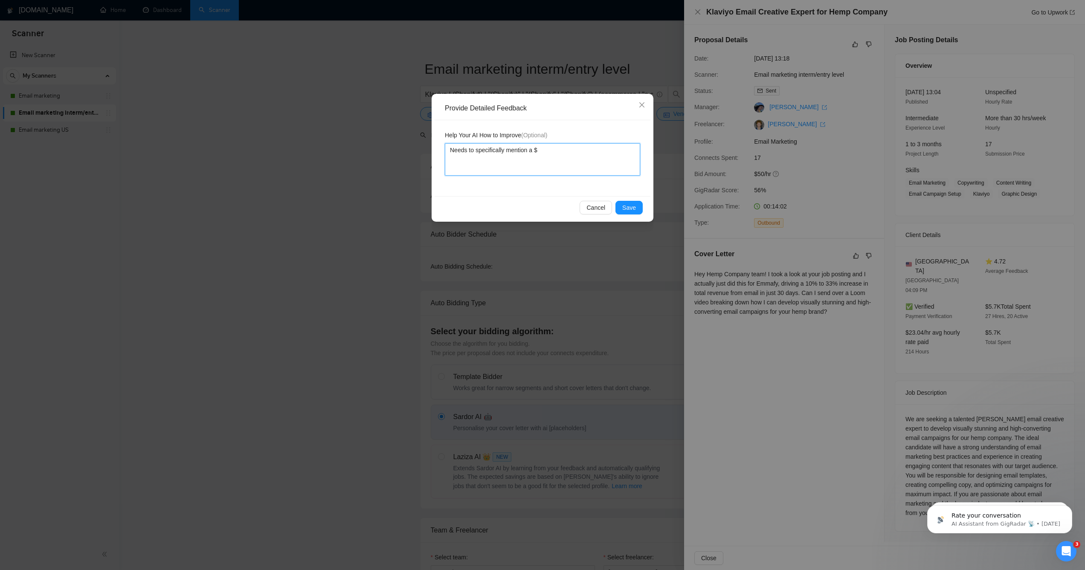
type textarea "Needs to specifically mention a $ a"
type textarea "Needs to specifically mention a $ am"
type textarea "Needs to specifically mention a $ amo"
type textarea "Needs to specifically mention a $ amou"
type textarea "Needs to specifically mention a $ amoun"
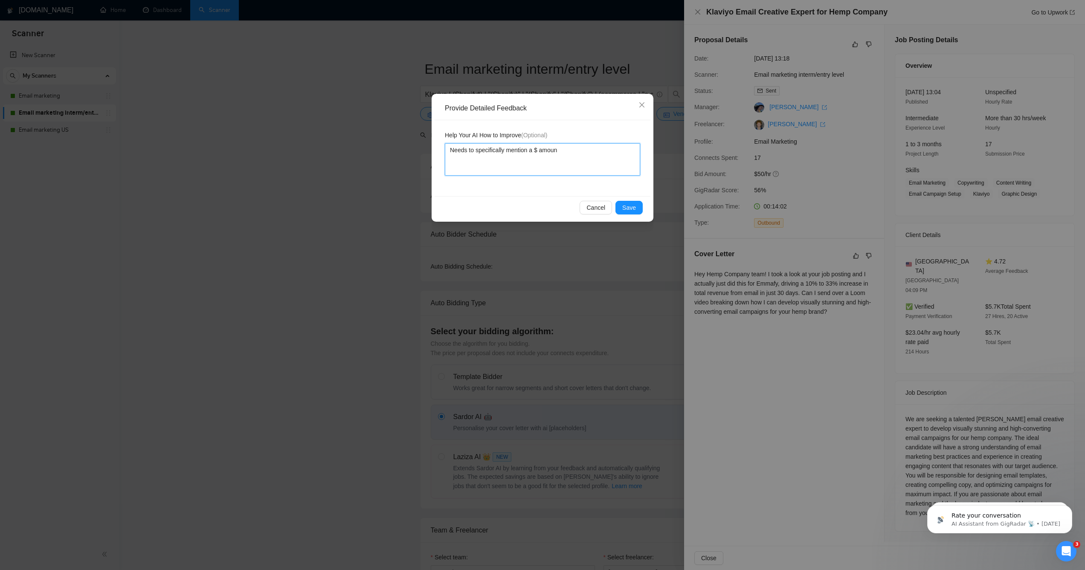
type textarea "Needs to specifically mention a $ amount"
type textarea "Needs to specifically mention a $ amount f"
type textarea "Needs to specifically mention a $ amount fo"
type textarea "Needs to specifically mention a $ amount for"
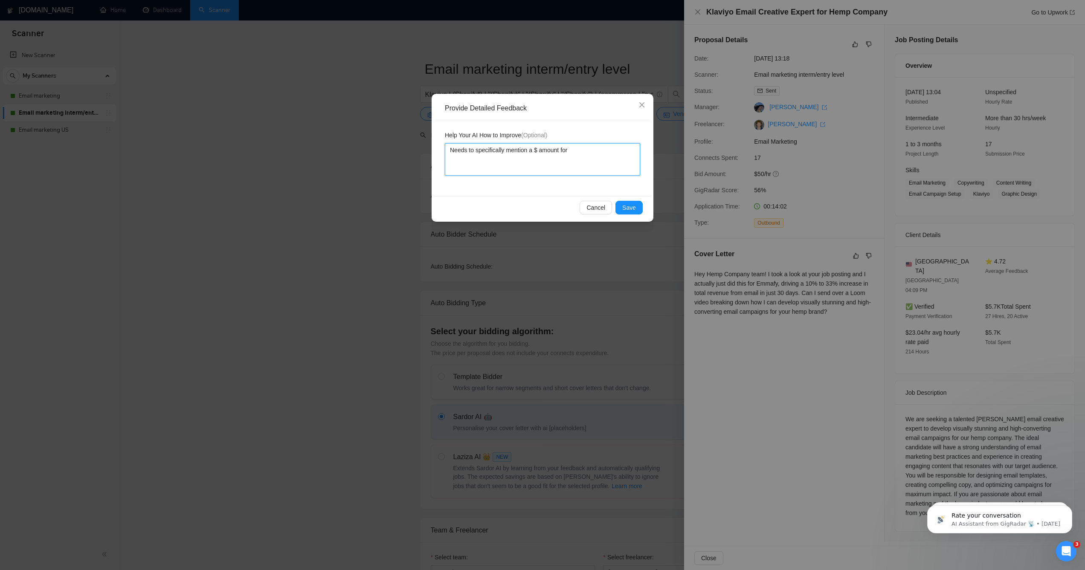
type textarea "Needs to specifically mention a $ amount for"
type textarea "Needs to specifically mention a $ amount for r"
type textarea "Needs to specifically mention a $ amount for re"
type textarea "Needs to specifically mention a $ amount for rev"
type textarea "Needs to specifically mention a $ amount for reve"
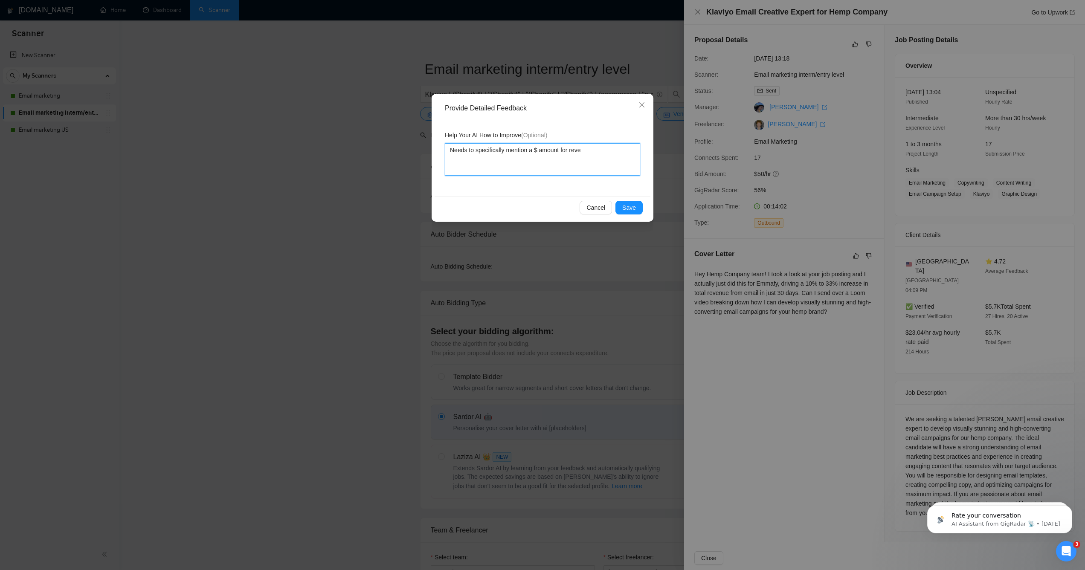
type textarea "Needs to specifically mention a $ amount for reven"
type textarea "Needs to specifically mention a $ amount for revenu"
type textarea "Needs to specifically mention a $ amount for revenue"
type textarea "Needs to specifically mention a $ amount for revenue a"
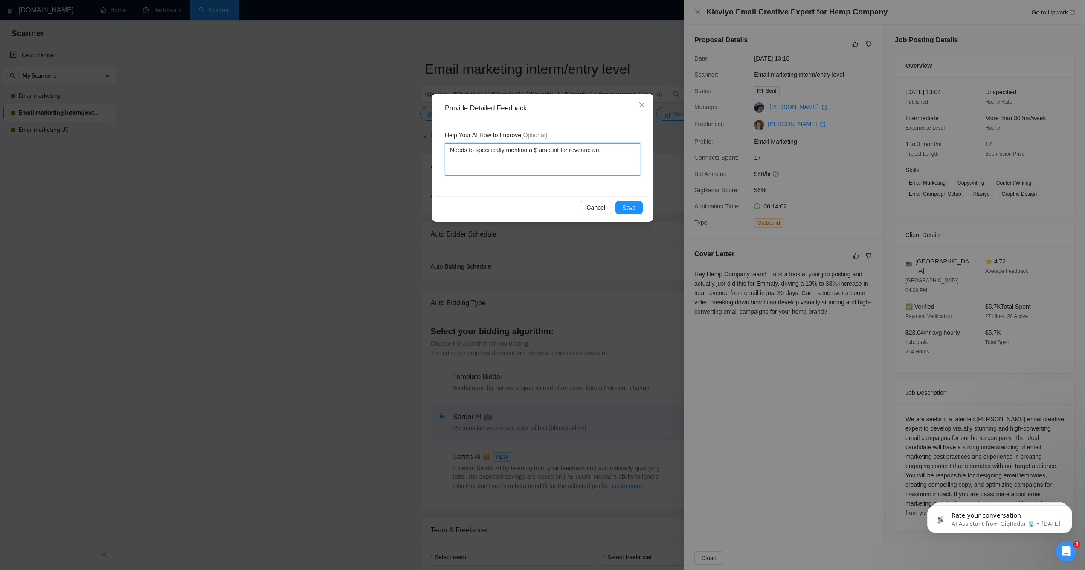
type textarea "Needs to specifically mention a $ amount for revenue and"
type textarea "Needs to specifically mention a $ amount for revenue and a"
type textarea "Needs to specifically mention a $ amount for revenue and"
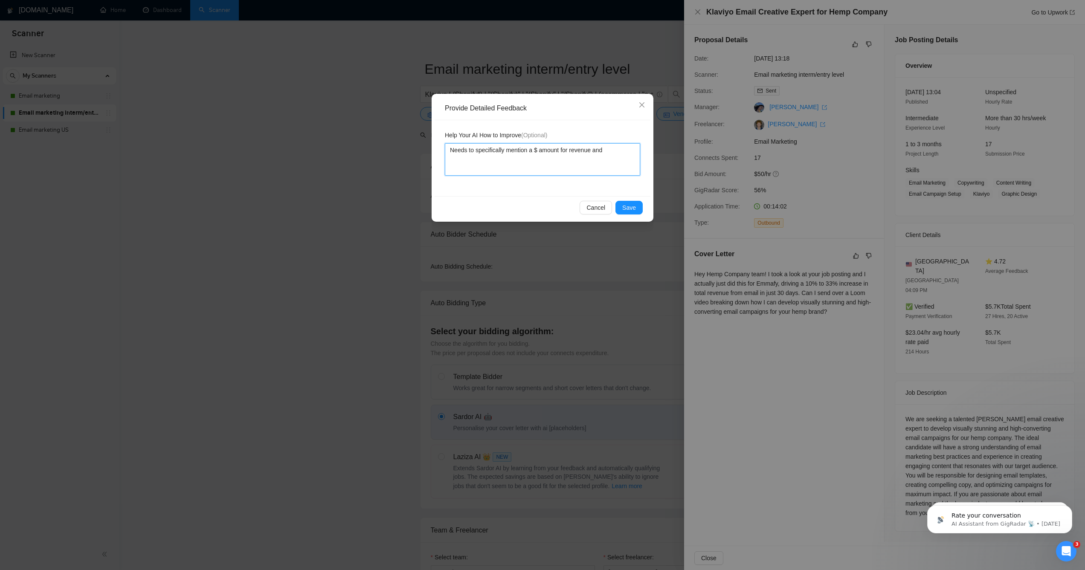
type textarea "Needs to specifically mention a $ amount for revenue and"
type textarea "Needs to specifically mention a $ amount for revenue an"
type textarea "Needs to specifically mention a $ amount for revenue a"
type textarea "Needs to specifically mention a $ amount for revenue and"
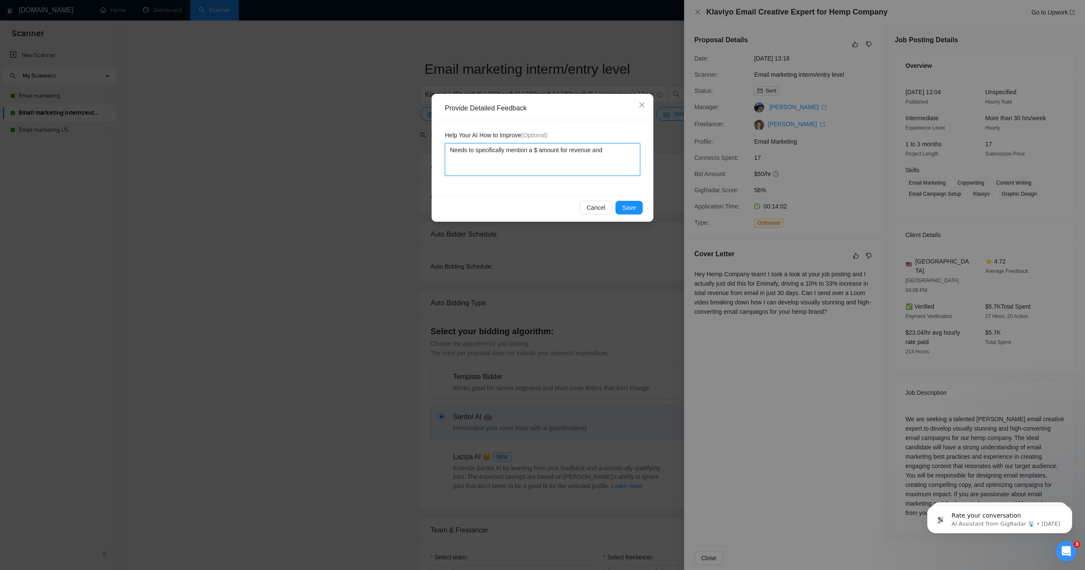
type textarea "Needs to specifically mention a $ amount for revenue and t"
type textarea "Needs to specifically mention a $ amount for revenue and the"
type textarea "Needs to specifically mention a $ amount for revenue and the a"
type textarea "Needs to specifically mention a $ amount for revenue and the am"
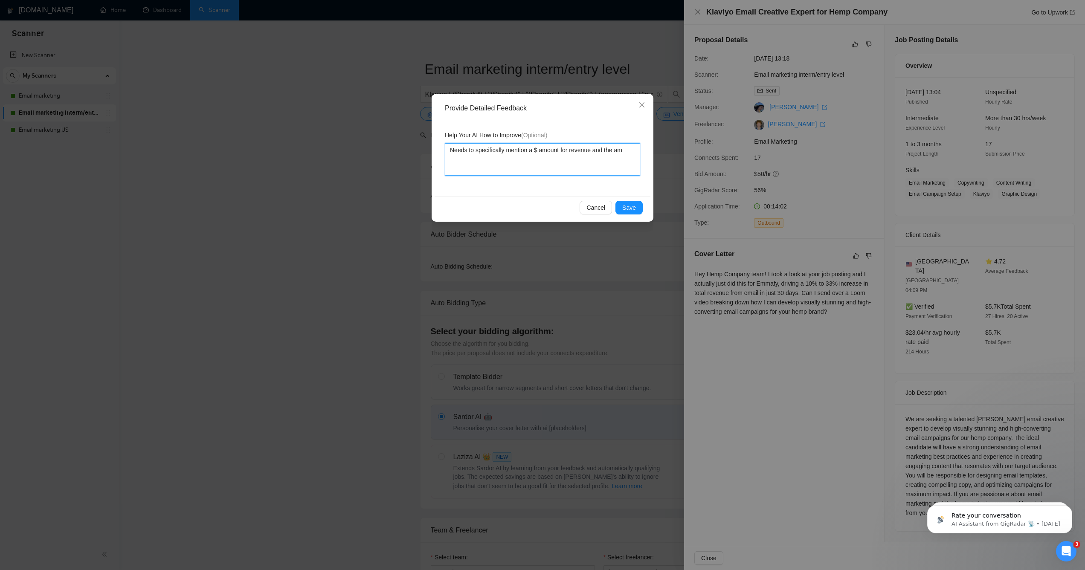
type textarea "Needs to specifically mention a $ amount for revenue and the amo"
type textarea "Needs to specifically mention a $ amount for revenue and the amou"
type textarea "Needs to specifically mention a $ amount for revenue and the amoun"
type textarea "Needs to specifically mention a $ amount for revenue and the amount"
type textarea "Needs to specifically mention a $ amount for revenue and the amount o"
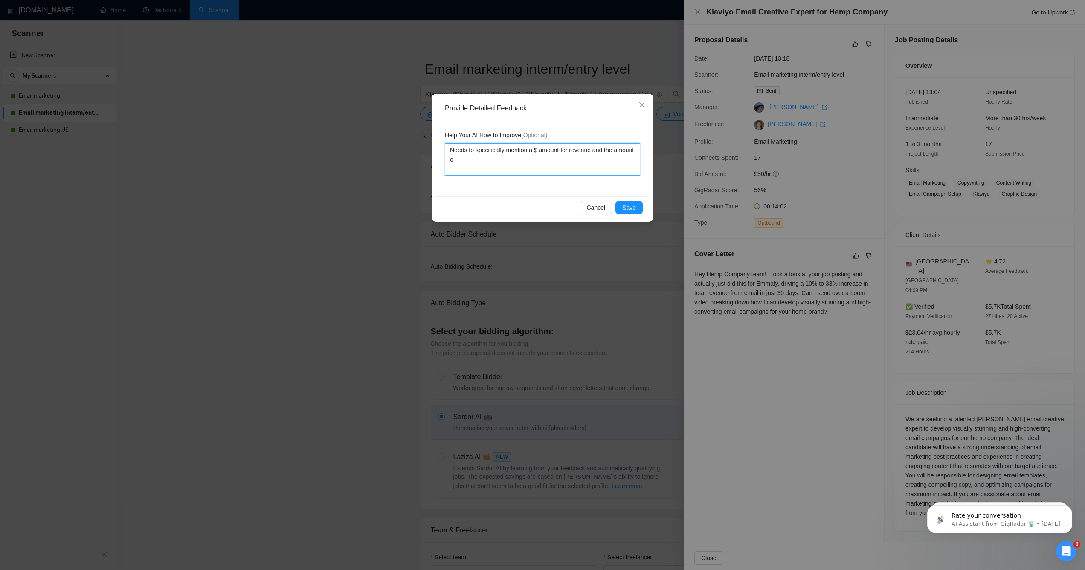
type textarea "Needs to specifically mention a $ amount for revenue and the amount of"
type textarea "Needs to specifically mention a $ amount for revenue and the amount of t"
type textarea "Needs to specifically mention a $ amount for revenue and the amount of tim"
type textarea "Needs to specifically mention a $ amount for revenue and the amount of time"
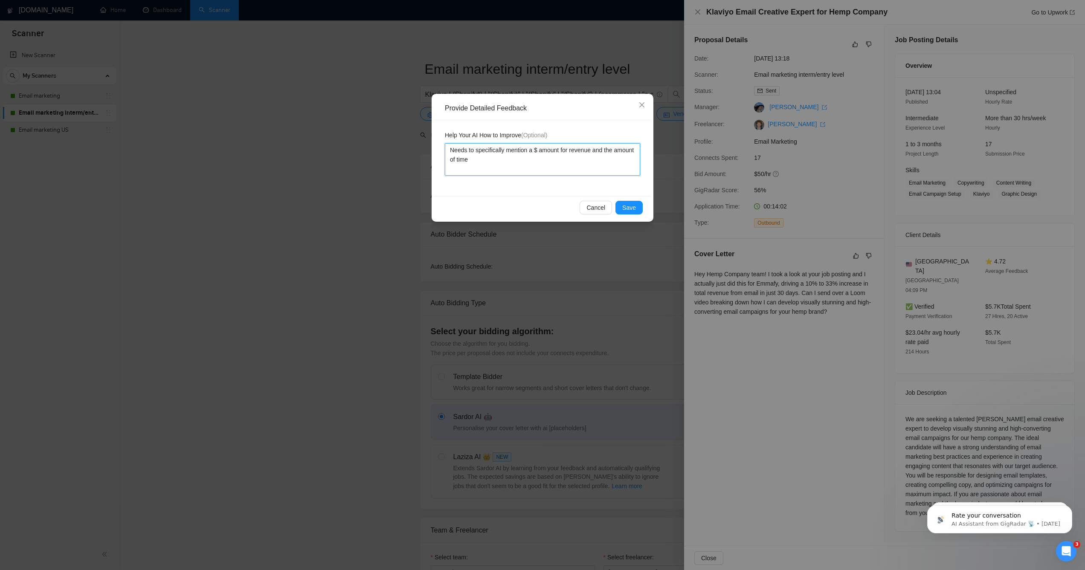
type textarea "Needs to specifically mention a $ amount for revenue and the amount of time"
type textarea "Needs to specifically mention a $ amount for revenue and the amount of time n"
type textarea "Needs to specifically mention a $ amount for revenue and the amount of time ne"
type textarea "Needs to specifically mention a $ amount for revenue and the amount of time nee"
type textarea "Needs to specifically mention a $ amount for revenue and the amount of time need"
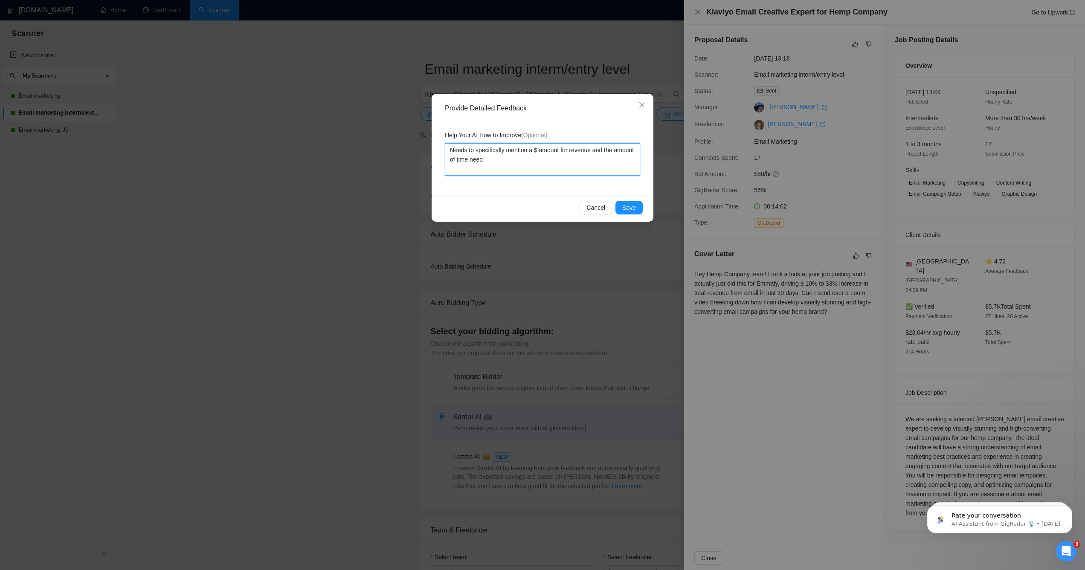
type textarea "Needs to specifically mention a $ amount for revenue and the amount of time nee…"
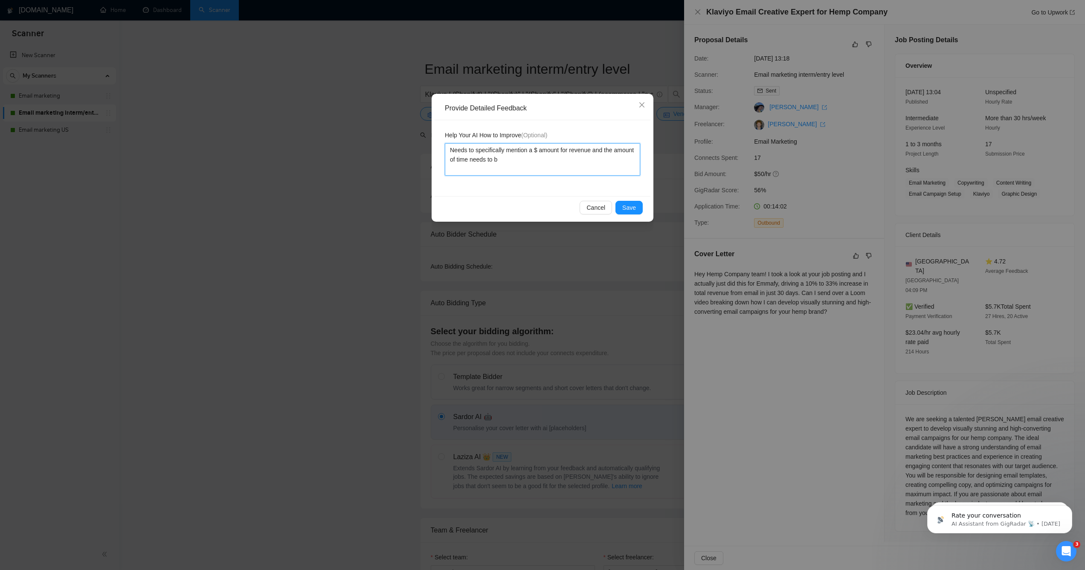
type textarea "Needs to specifically mention a $ amount for revenue and the amount of time nee…"
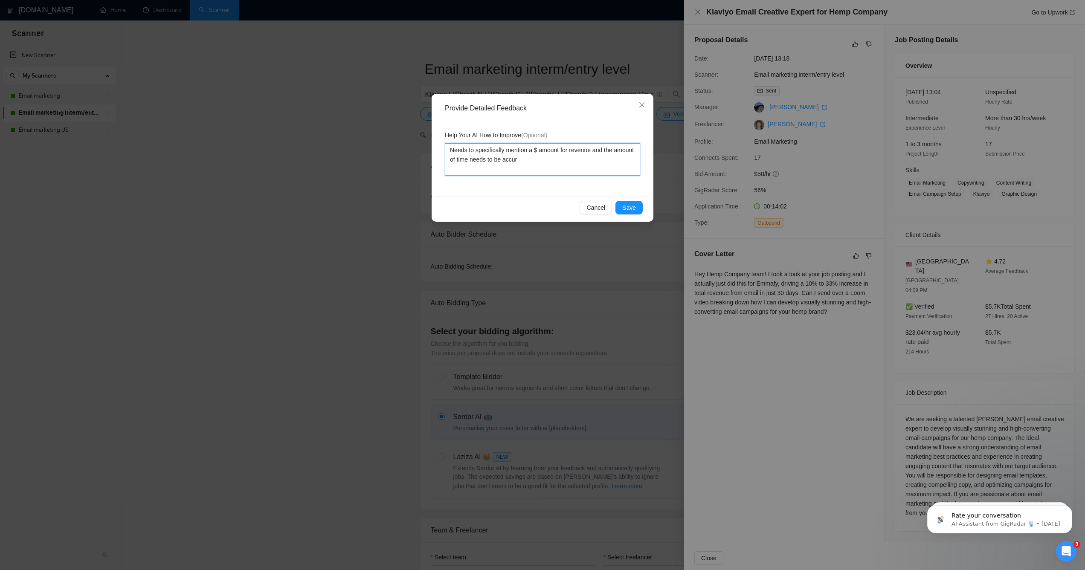
type textarea "Needs to specifically mention a $ amount for revenue and the amount of time nee…"
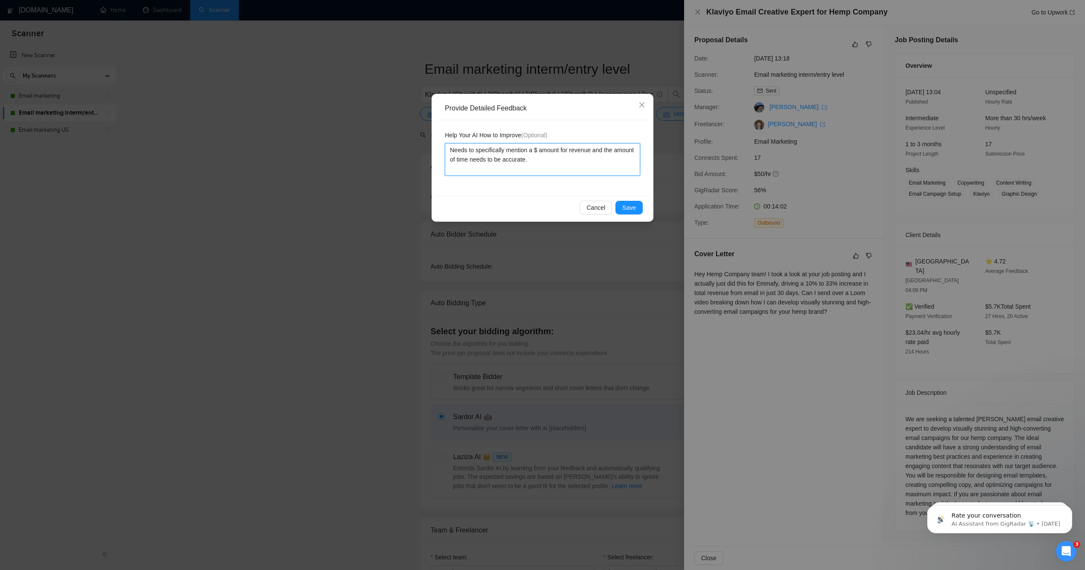
type textarea "Needs to specifically mention a $ amount for revenue and the amount of time nee…"
click at [628, 212] on span "Save" at bounding box center [629, 207] width 14 height 9
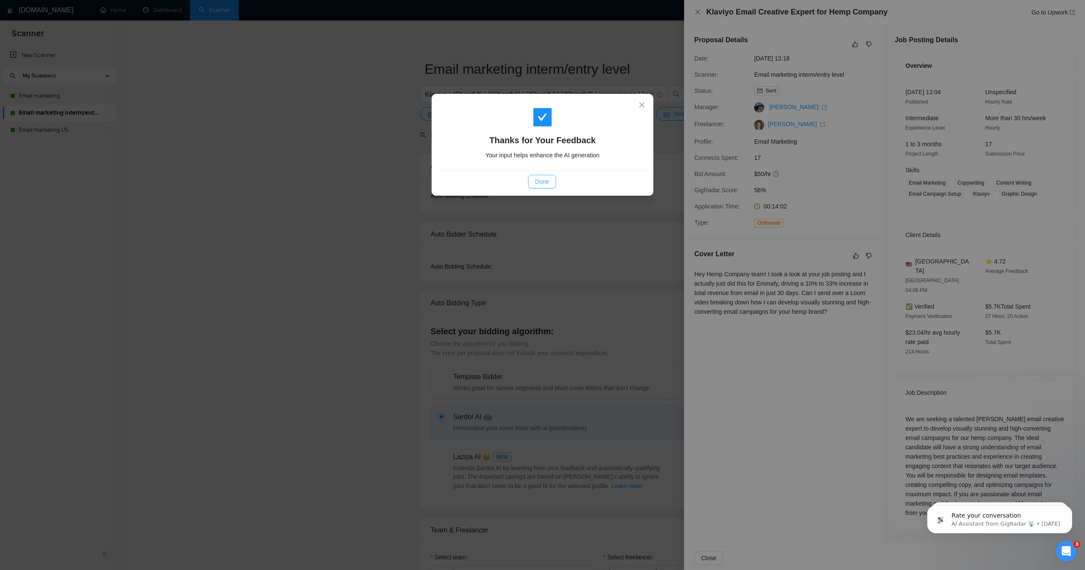
click at [549, 182] on span "Done" at bounding box center [542, 181] width 14 height 9
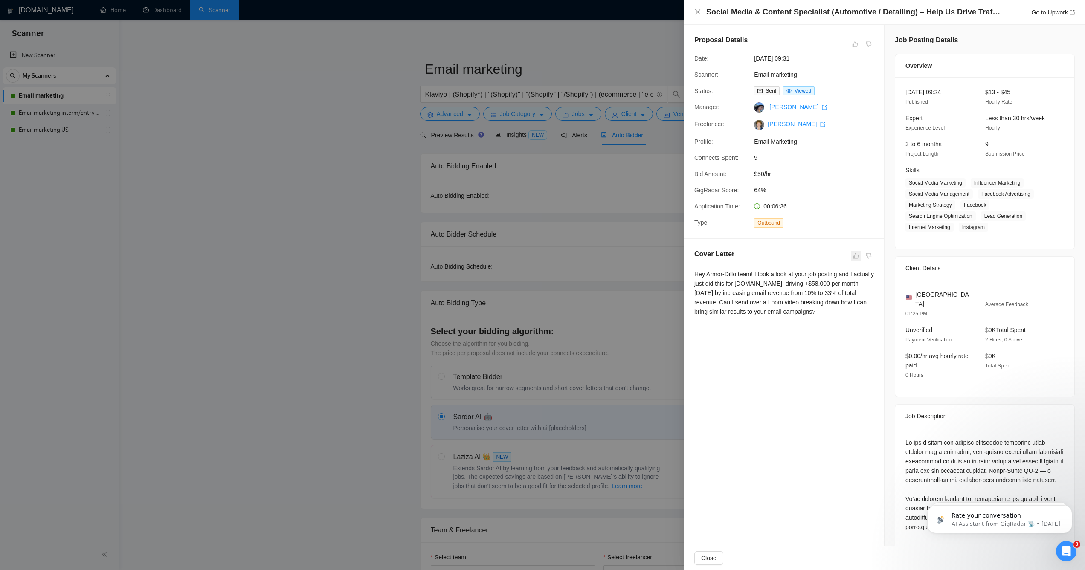
click at [851, 254] on span at bounding box center [856, 256] width 10 height 10
click at [843, 271] on div "Hey Armor-Dillo team! I took a look at your job posting and I actually just did…" at bounding box center [784, 293] width 180 height 47
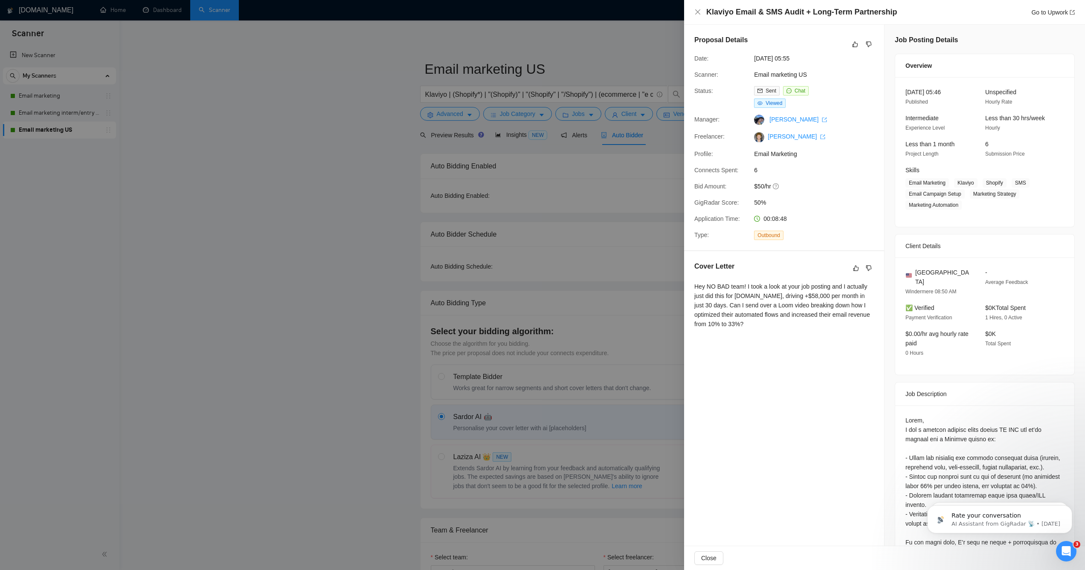
click at [245, 19] on div at bounding box center [542, 285] width 1085 height 570
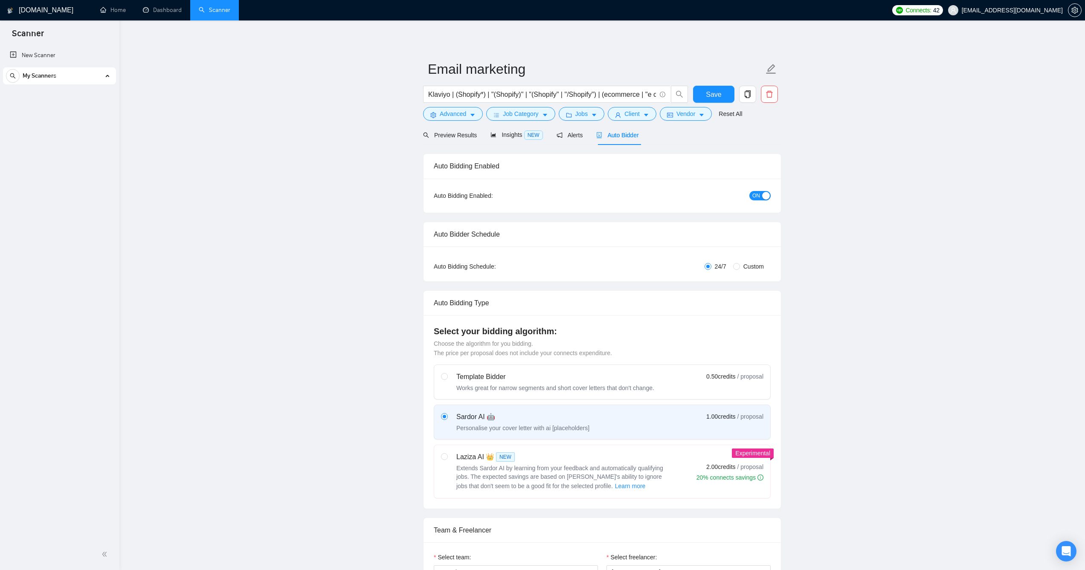
checkbox input "true"
